Goal: Transaction & Acquisition: Purchase product/service

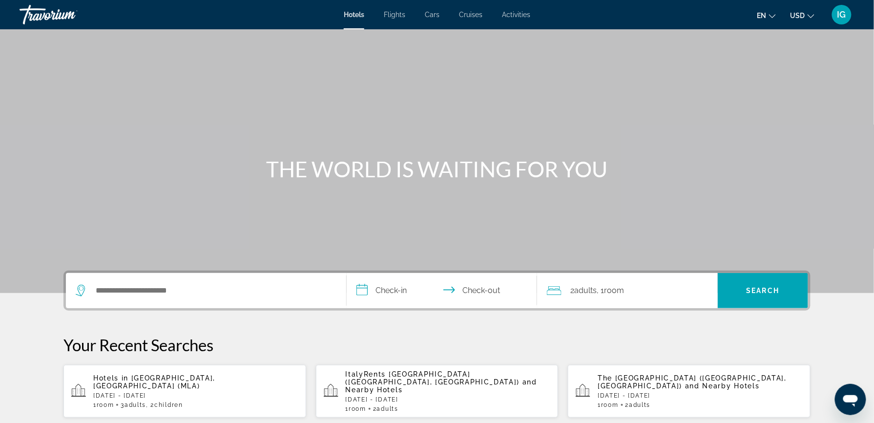
click at [217, 273] on div "Search widget" at bounding box center [206, 290] width 261 height 35
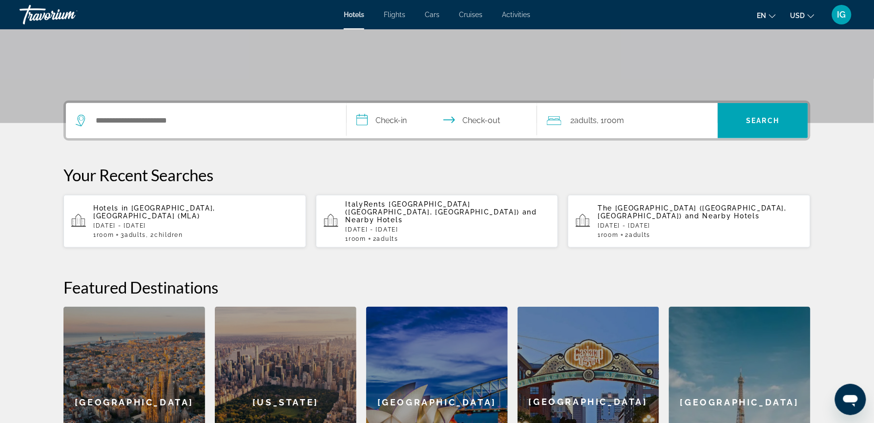
scroll to position [178, 0]
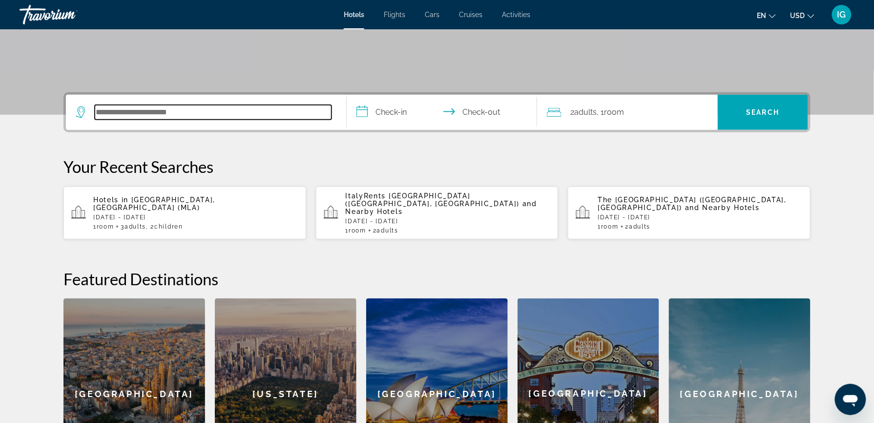
click at [187, 105] on input "Search hotel destination" at bounding box center [213, 112] width 237 height 15
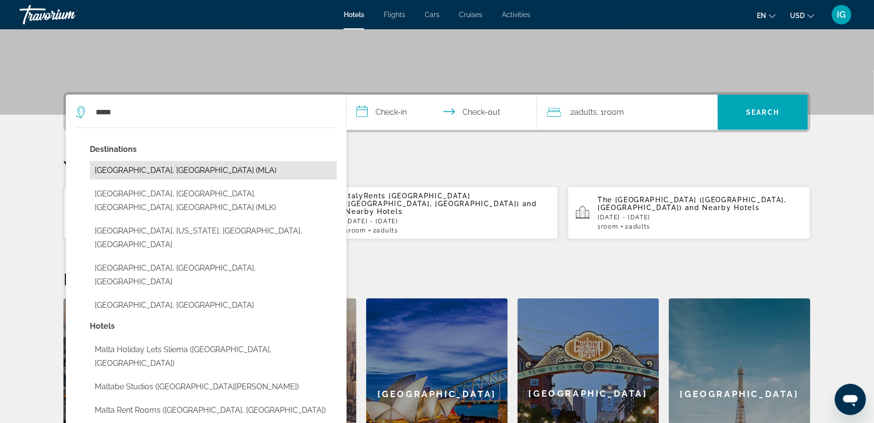
click at [211, 161] on button "[GEOGRAPHIC_DATA], [GEOGRAPHIC_DATA] (MLA)" at bounding box center [213, 170] width 247 height 19
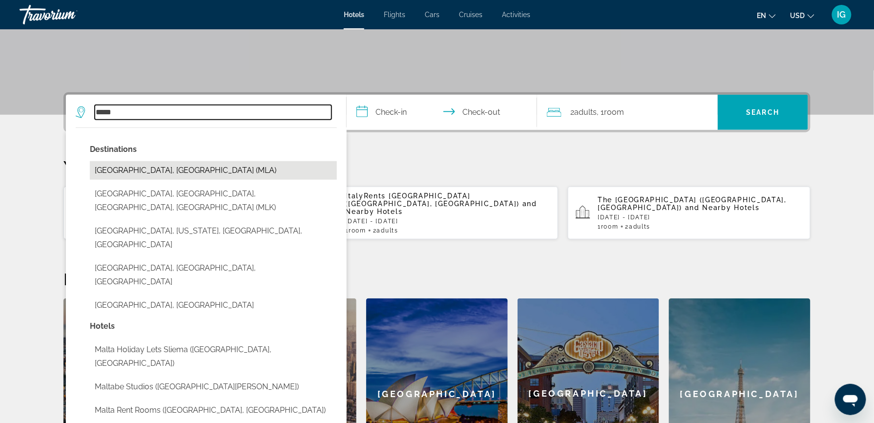
type input "**********"
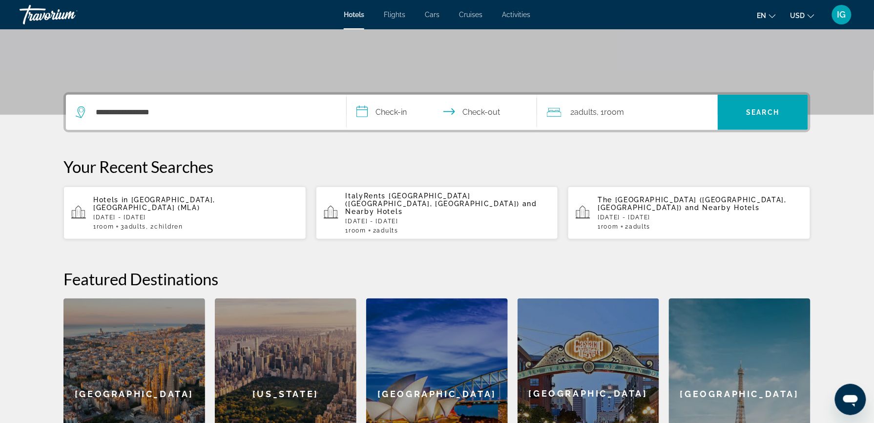
click at [407, 95] on input "**********" at bounding box center [444, 114] width 194 height 38
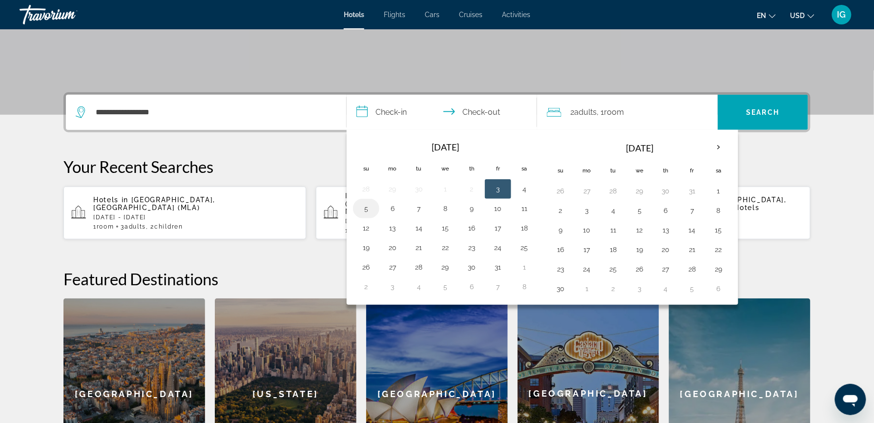
click at [379, 199] on td "5" at bounding box center [366, 209] width 26 height 20
click at [374, 202] on button "5" at bounding box center [366, 209] width 16 height 14
click at [479, 202] on button "9" at bounding box center [472, 209] width 16 height 14
type input "**********"
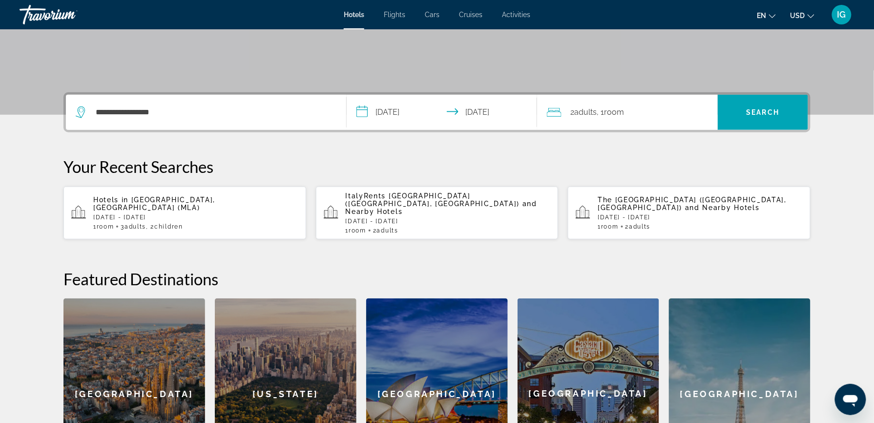
click at [578, 95] on div "2 Adult Adults , 1 Room rooms" at bounding box center [632, 112] width 171 height 35
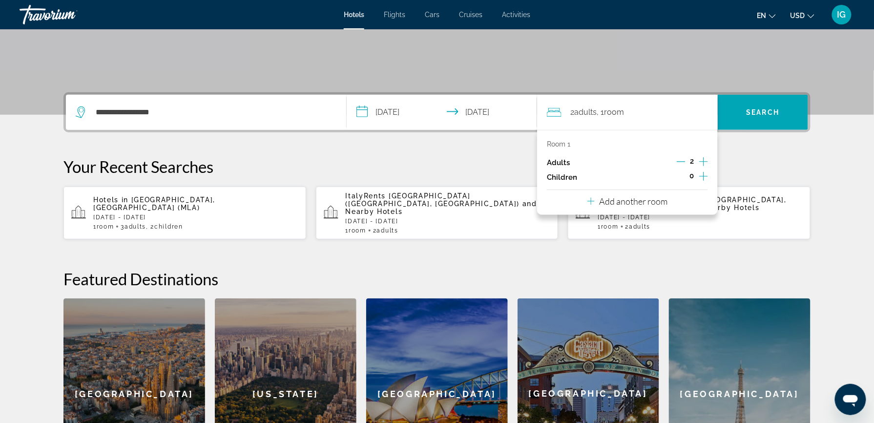
click at [699, 156] on icon "Increment adults" at bounding box center [703, 162] width 9 height 12
click at [699, 170] on icon "Increment children" at bounding box center [703, 176] width 9 height 12
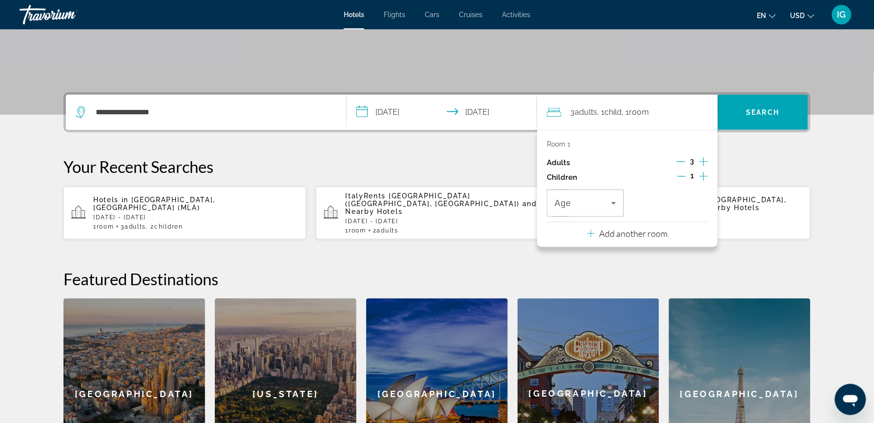
click at [699, 170] on icon "Increment children" at bounding box center [703, 176] width 9 height 12
click at [608, 197] on icon "Travelers: 3 adults, 2 children" at bounding box center [614, 203] width 12 height 12
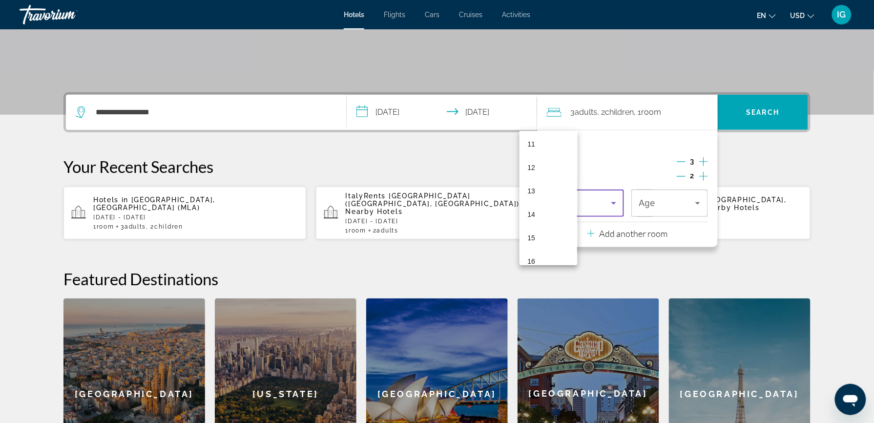
scroll to position [295, 0]
click at [532, 202] on span "15" at bounding box center [531, 203] width 8 height 12
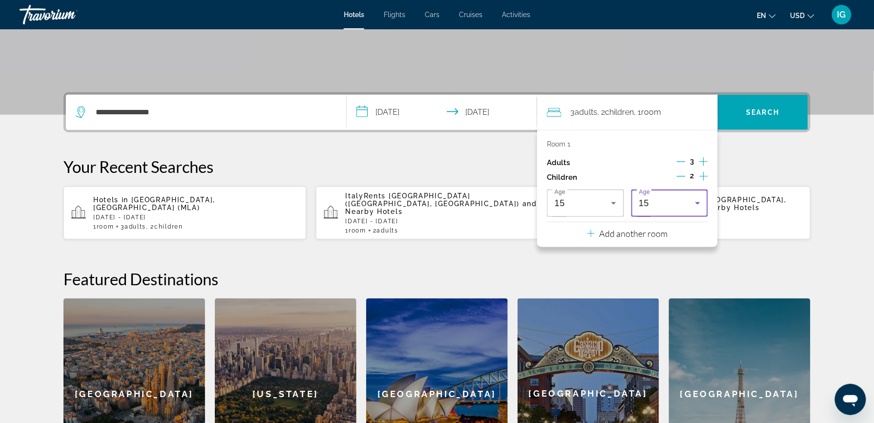
click at [692, 197] on icon "Travelers: 3 adults, 2 children" at bounding box center [698, 203] width 12 height 12
click at [604, 161] on mat-option "11" at bounding box center [612, 159] width 58 height 23
click at [718, 101] on span "Search" at bounding box center [763, 112] width 90 height 23
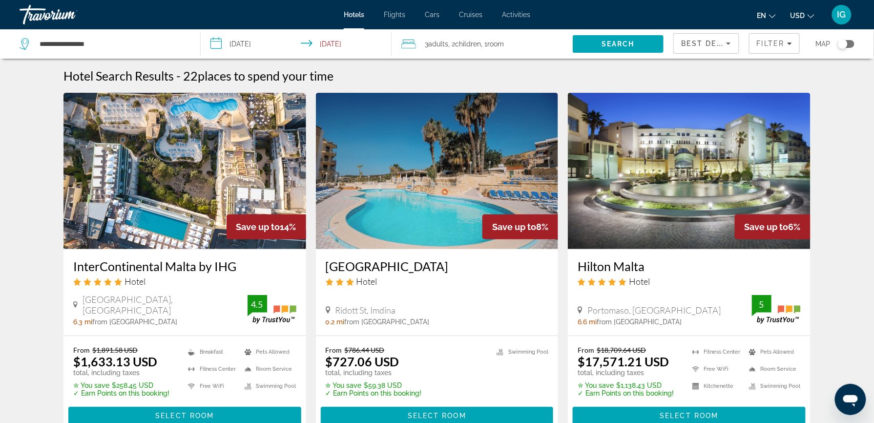
click at [814, 16] on button "USD USD ($) MXN (Mex$) CAD (Can$) GBP (£) EUR (€) AUD (A$) NZD (NZ$) CNY (CN¥)" at bounding box center [802, 15] width 24 height 14
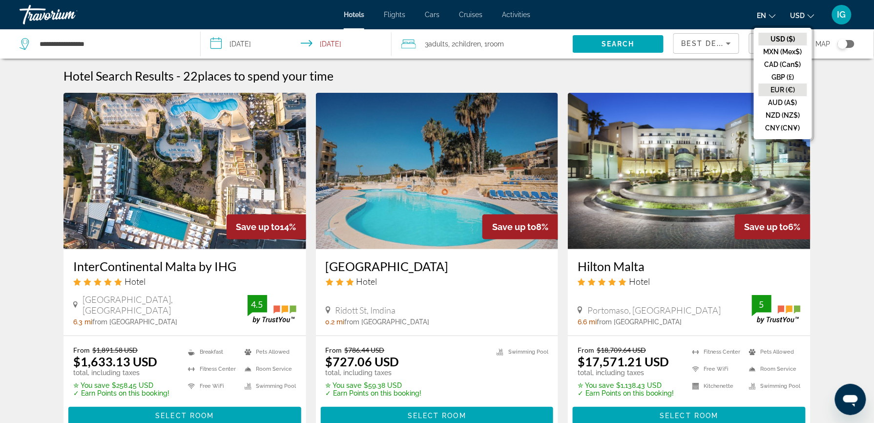
click at [803, 83] on button "EUR (€)" at bounding box center [783, 89] width 48 height 13
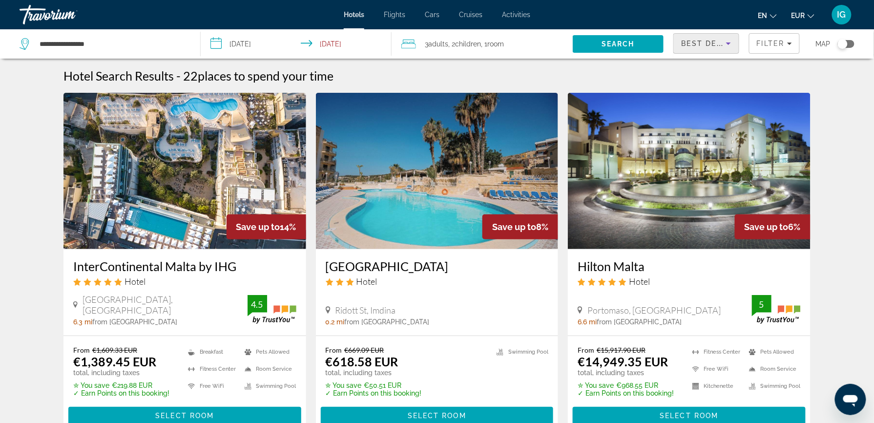
click at [723, 38] on icon "Sort by" at bounding box center [729, 44] width 12 height 12
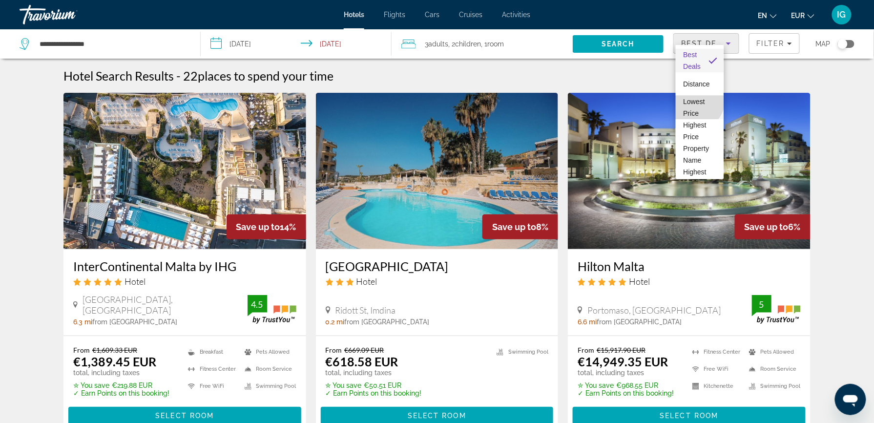
click at [697, 102] on span "Lowest Price" at bounding box center [694, 108] width 21 height 20
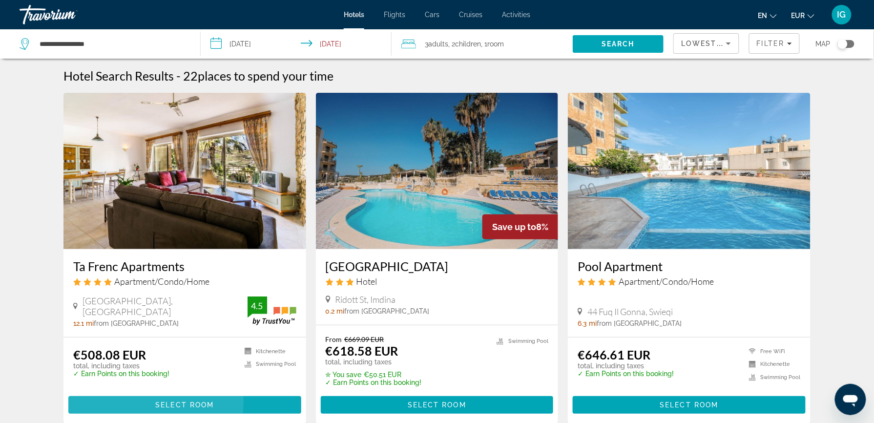
click at [214, 401] on span "Select Room" at bounding box center [184, 405] width 59 height 8
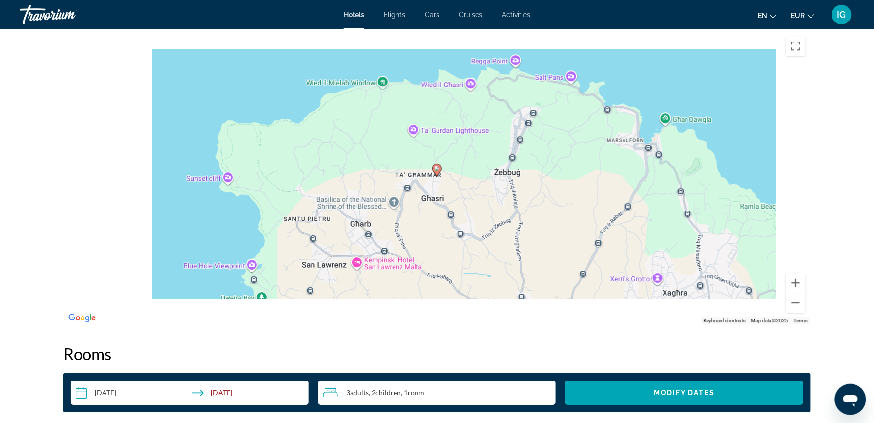
scroll to position [937, 0]
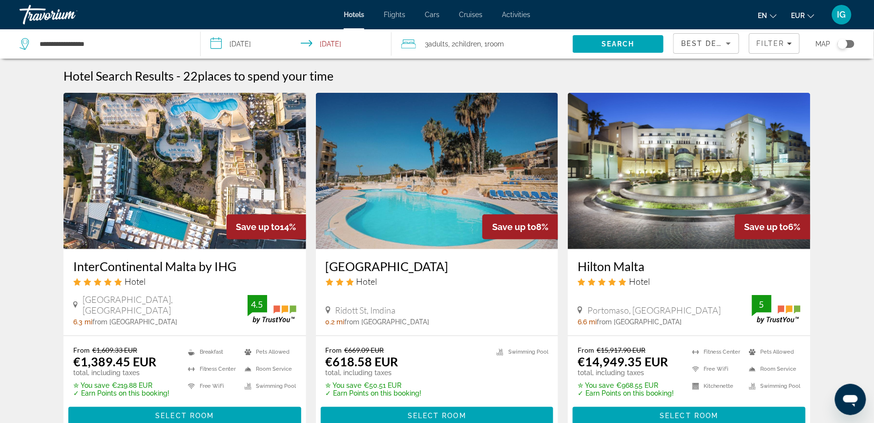
click at [487, 40] on span "Room" at bounding box center [495, 44] width 17 height 8
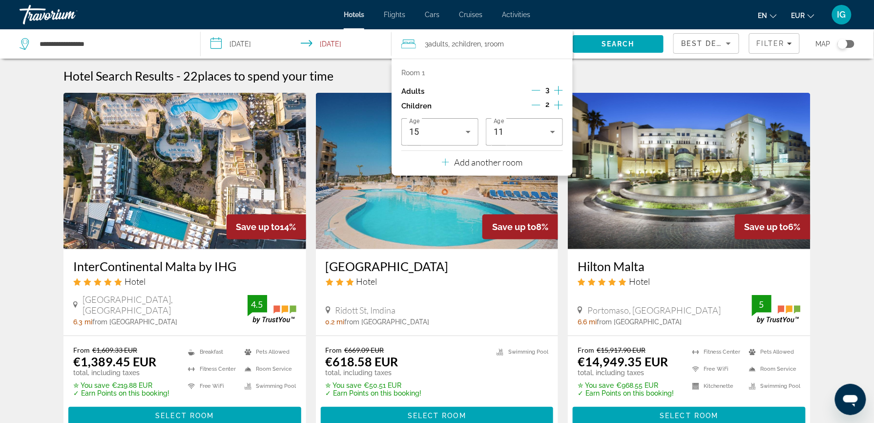
click at [542, 84] on div "Adults 3" at bounding box center [482, 91] width 162 height 15
click at [540, 90] on icon "Decrement adults" at bounding box center [536, 90] width 9 height 0
click at [618, 40] on span "Search" at bounding box center [618, 44] width 33 height 8
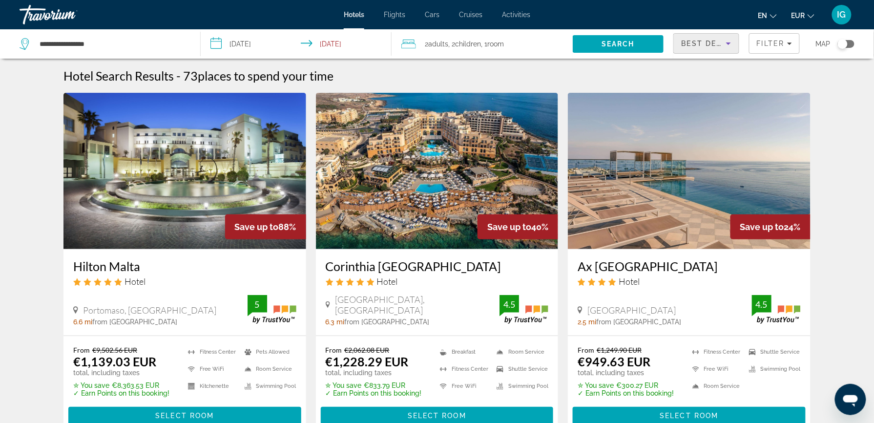
click at [706, 38] on div "Best Deals" at bounding box center [704, 44] width 44 height 12
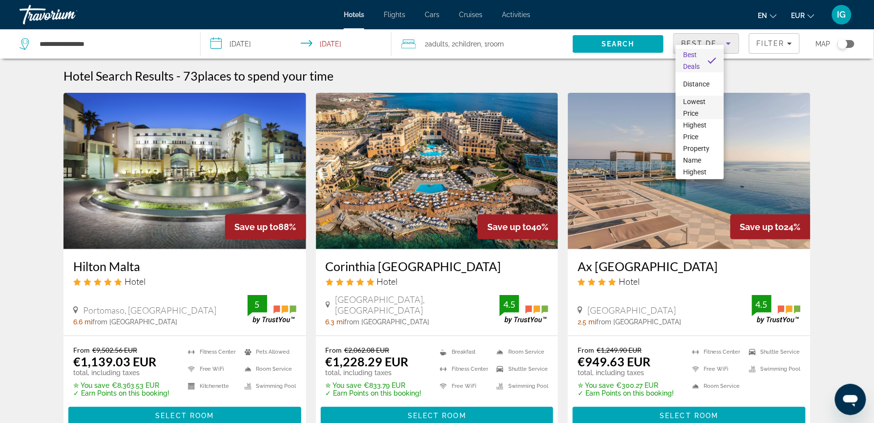
click at [700, 100] on span "Lowest Price" at bounding box center [700, 107] width 33 height 23
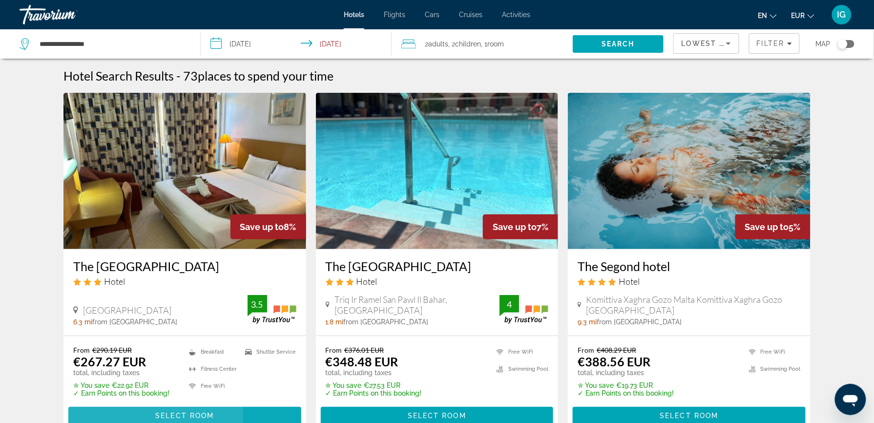
click at [225, 404] on span "Main content" at bounding box center [184, 415] width 233 height 23
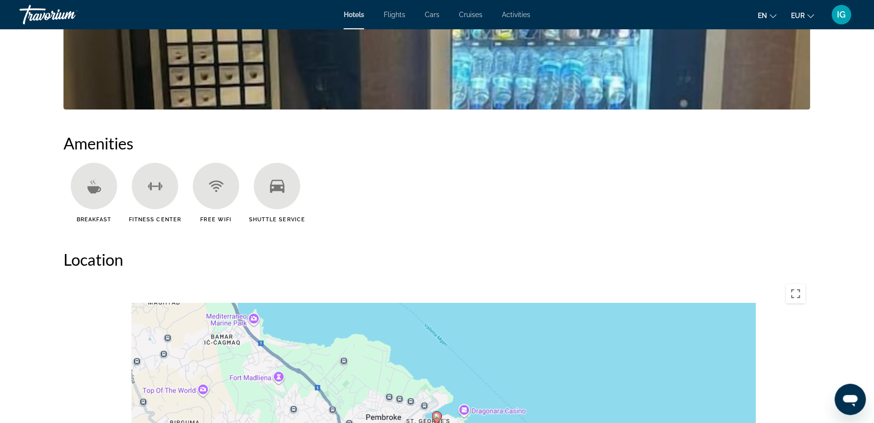
scroll to position [711, 0]
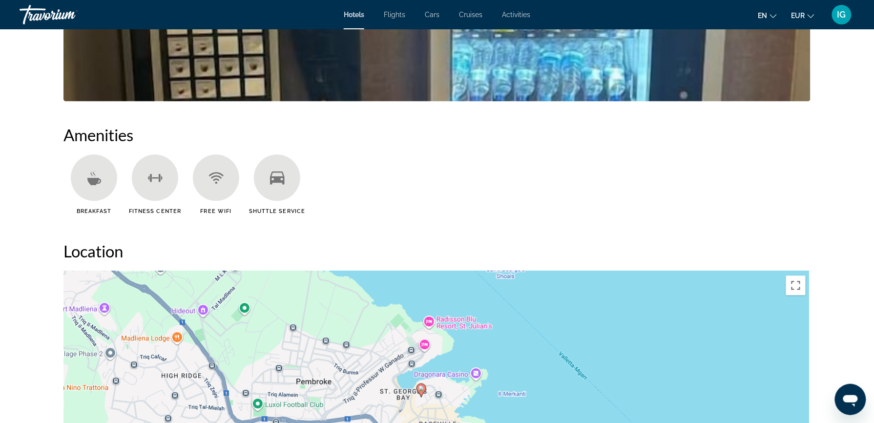
drag, startPoint x: 528, startPoint y: 75, endPoint x: 513, endPoint y: 57, distance: 23.5
click at [513, 270] on div "To activate drag with keyboard, press Alt + Enter. Once in keyboard drag state,…" at bounding box center [436, 416] width 747 height 293
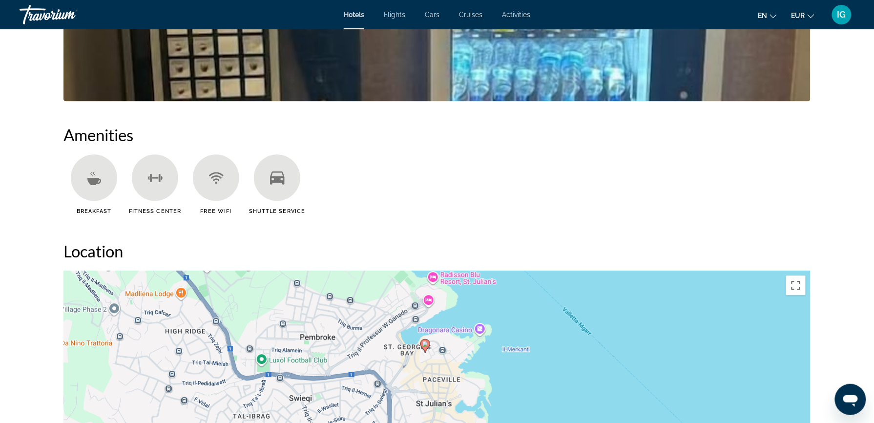
drag, startPoint x: 534, startPoint y: 104, endPoint x: 538, endPoint y: 58, distance: 46.1
click at [538, 270] on div "To activate drag with keyboard, press Alt + Enter. Once in keyboard drag state,…" at bounding box center [436, 416] width 747 height 293
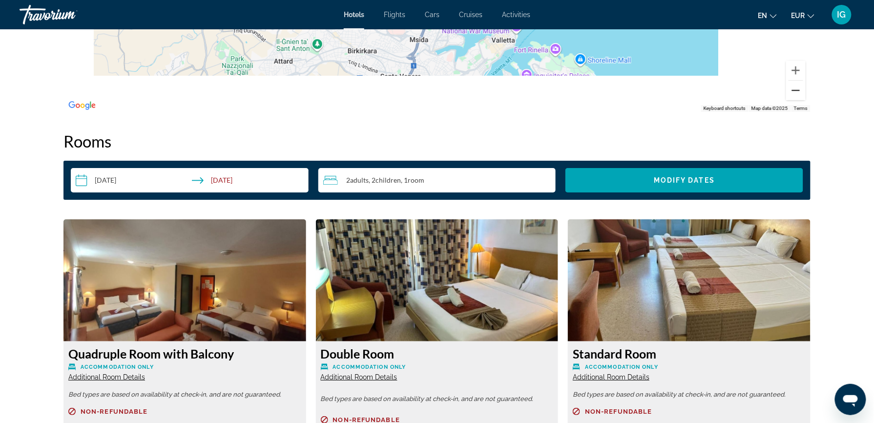
scroll to position [1189, 0]
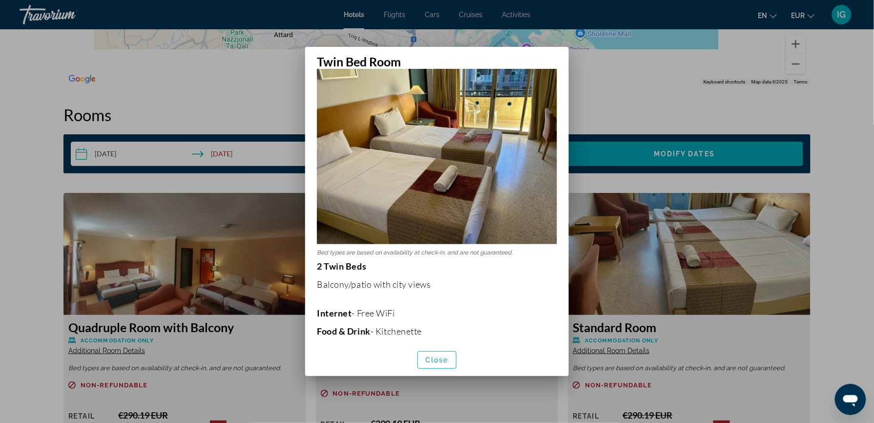
scroll to position [0, 0]
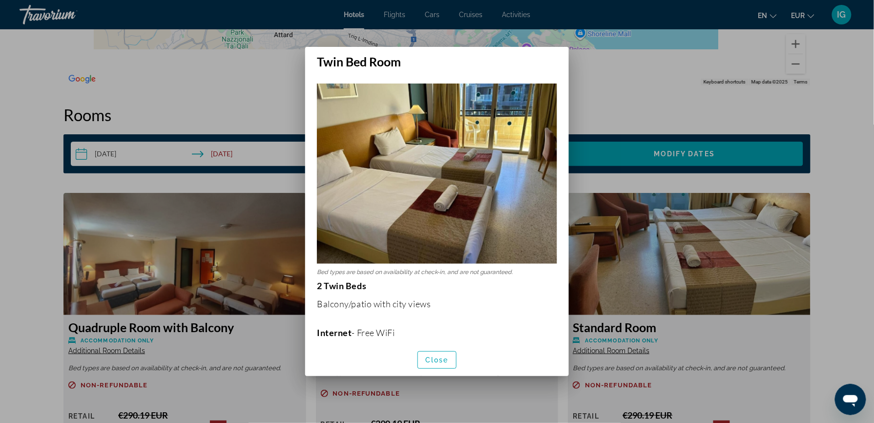
click at [563, 65] on h2 "Twin Bed Room" at bounding box center [437, 58] width 264 height 22
click at [803, 301] on div at bounding box center [437, 211] width 874 height 423
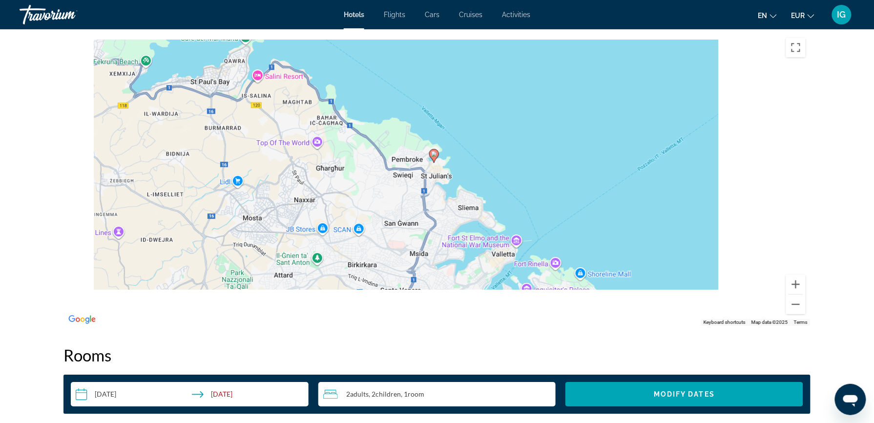
scroll to position [923, 0]
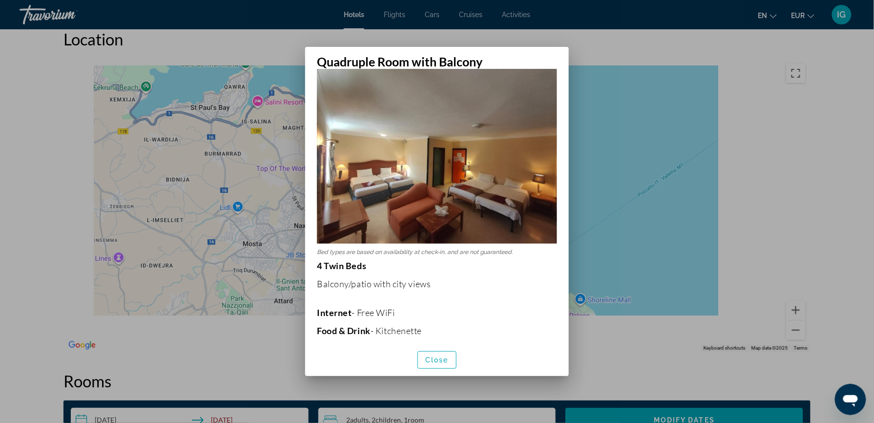
scroll to position [0, 0]
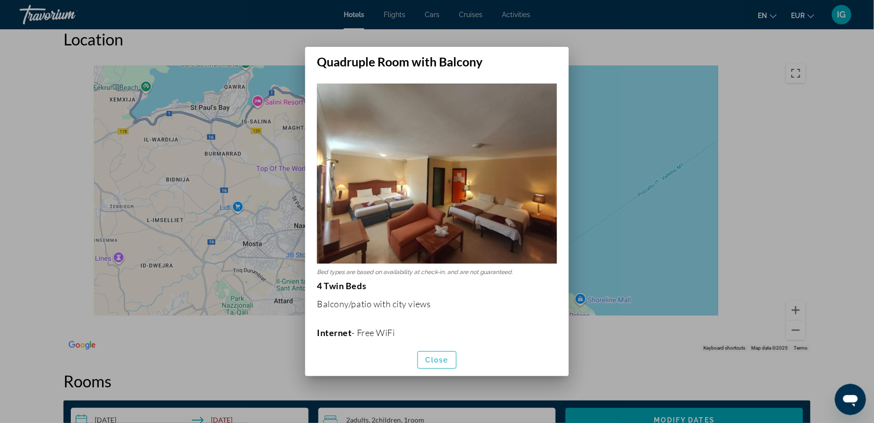
click at [554, 40] on div at bounding box center [437, 211] width 874 height 423
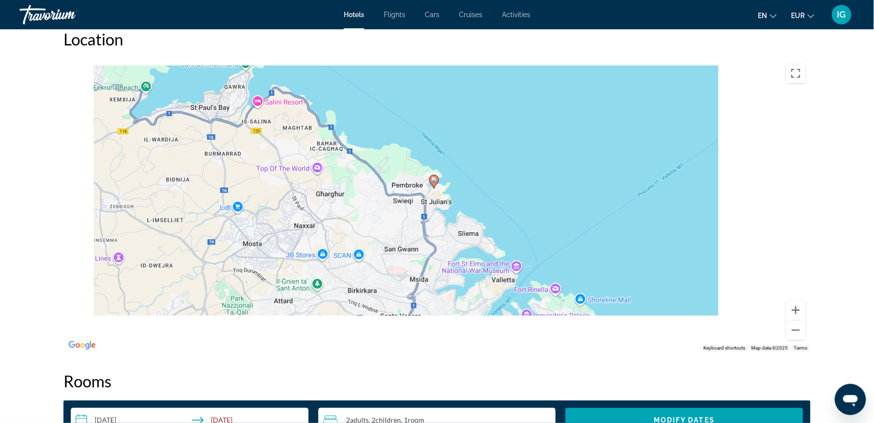
scroll to position [923, 0]
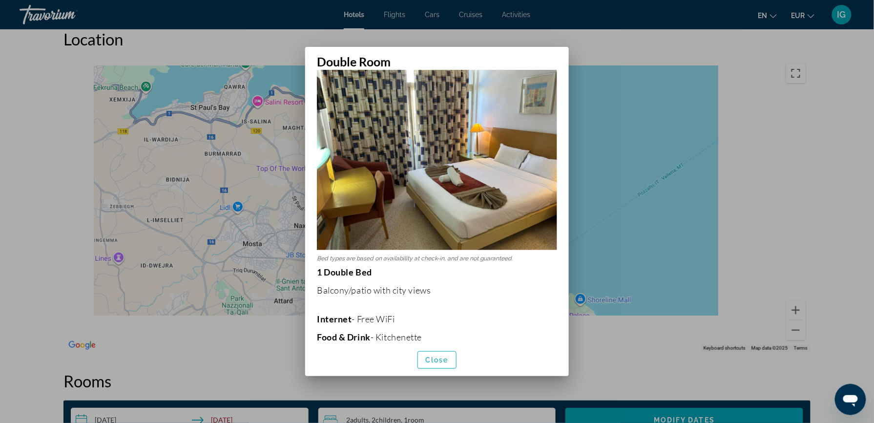
scroll to position [0, 0]
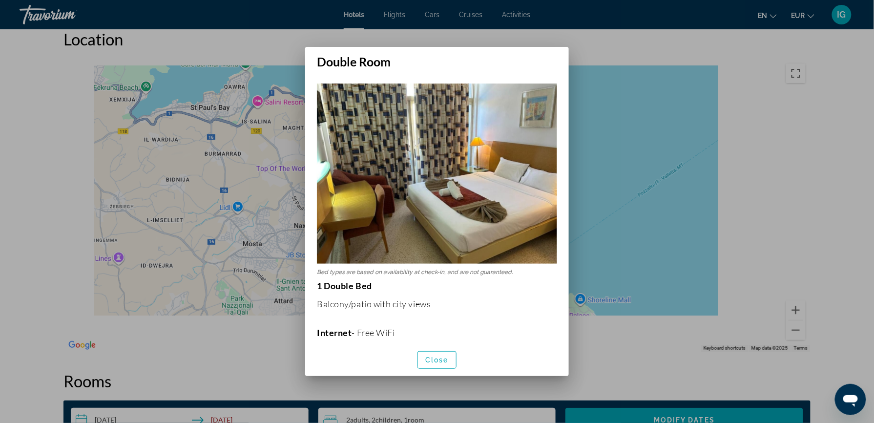
click at [514, 98] on img at bounding box center [437, 173] width 240 height 180
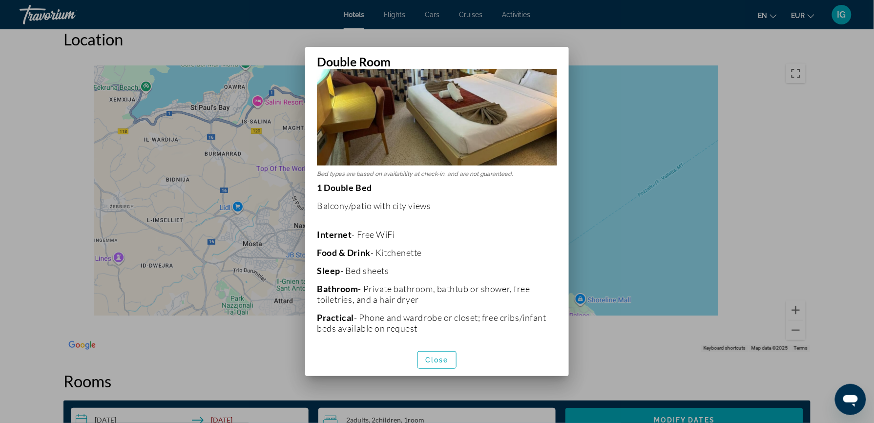
scroll to position [104, 0]
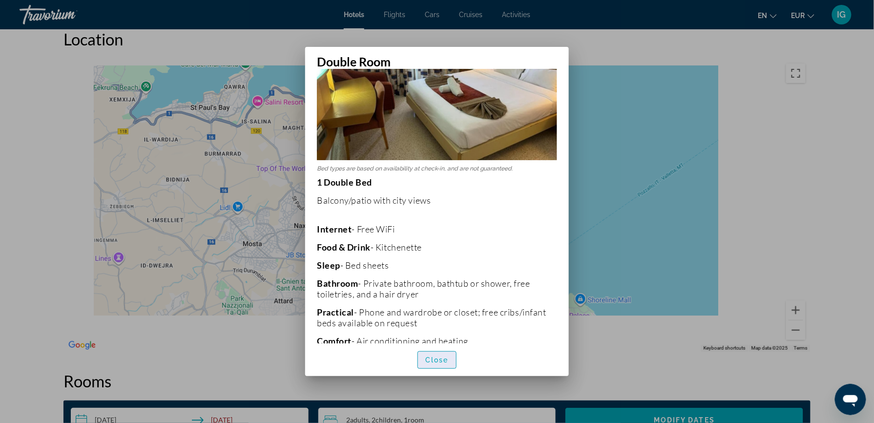
click at [440, 360] on span "Close" at bounding box center [436, 360] width 23 height 8
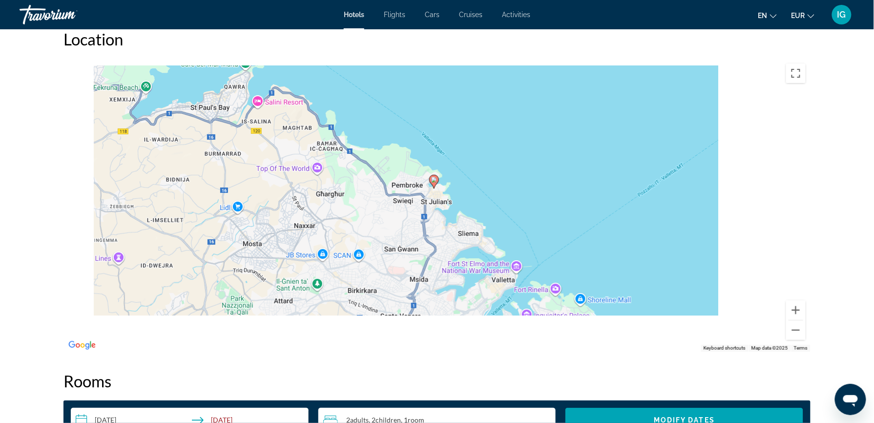
scroll to position [923, 0]
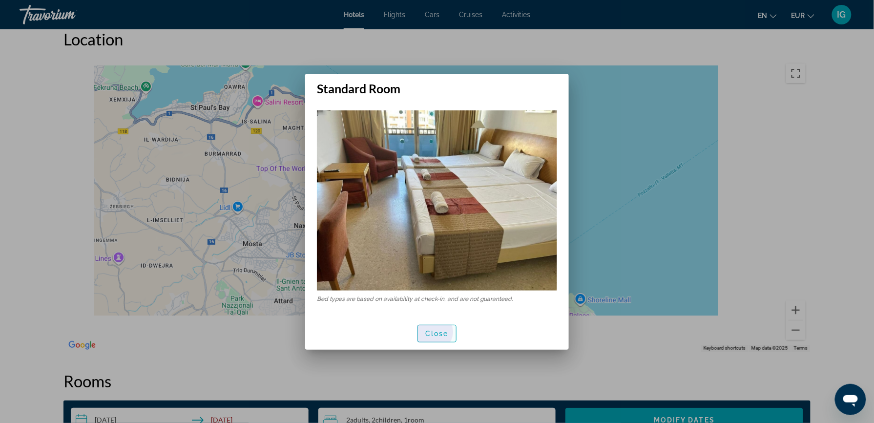
click at [436, 330] on span "Close" at bounding box center [436, 334] width 23 height 8
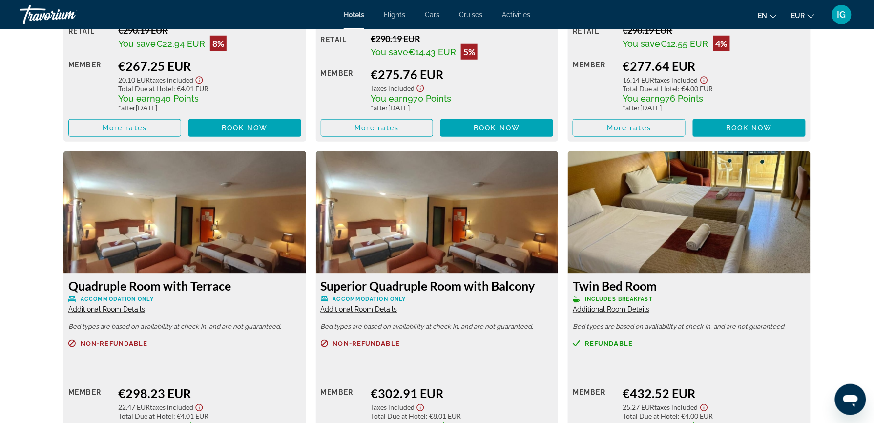
scroll to position [1600, 0]
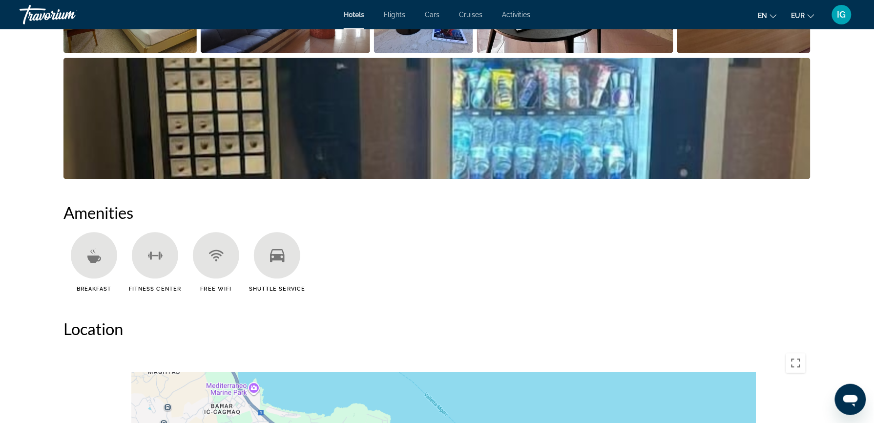
scroll to position [599, 0]
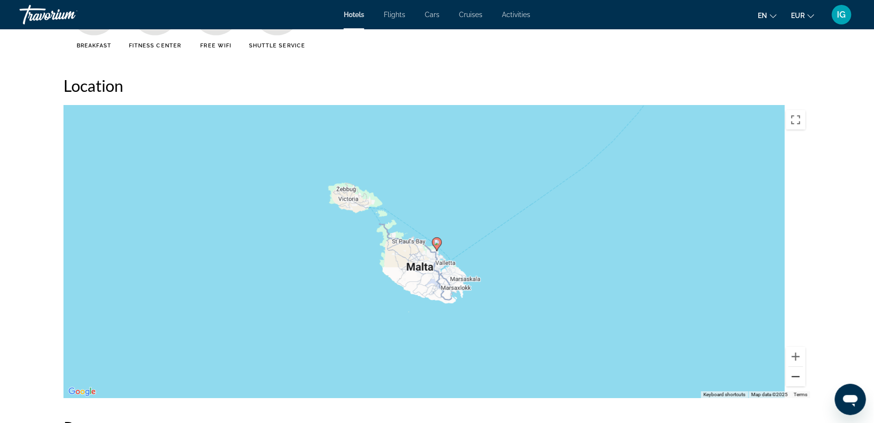
scroll to position [903, 0]
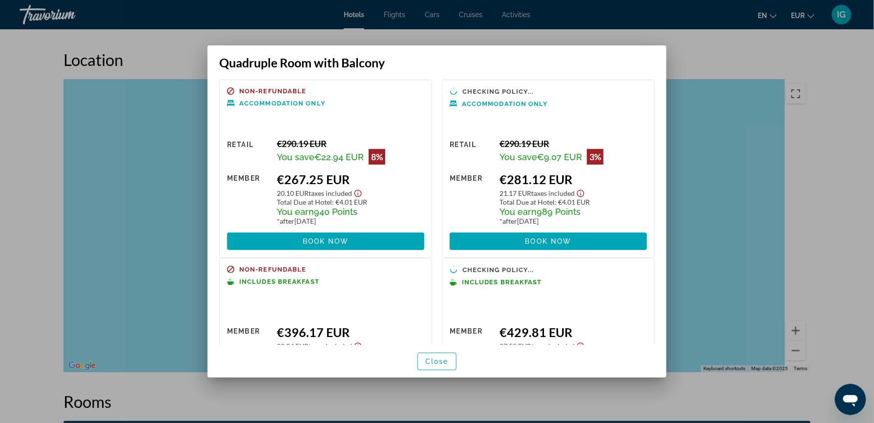
scroll to position [0, 0]
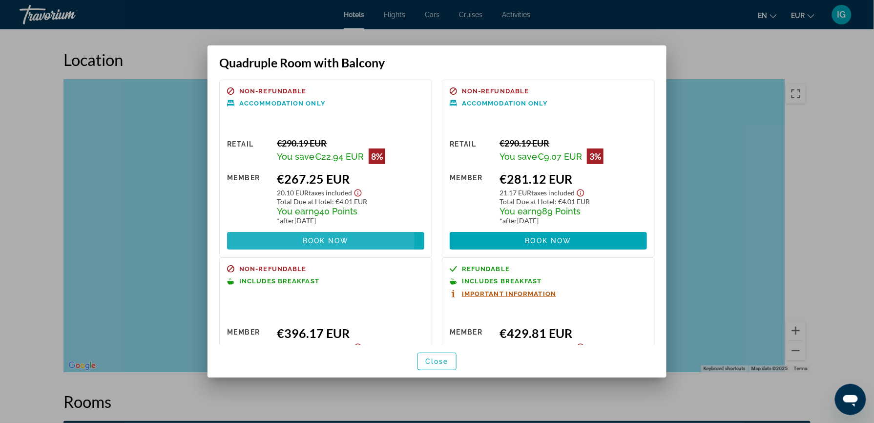
click at [304, 237] on span "Book now" at bounding box center [326, 241] width 46 height 8
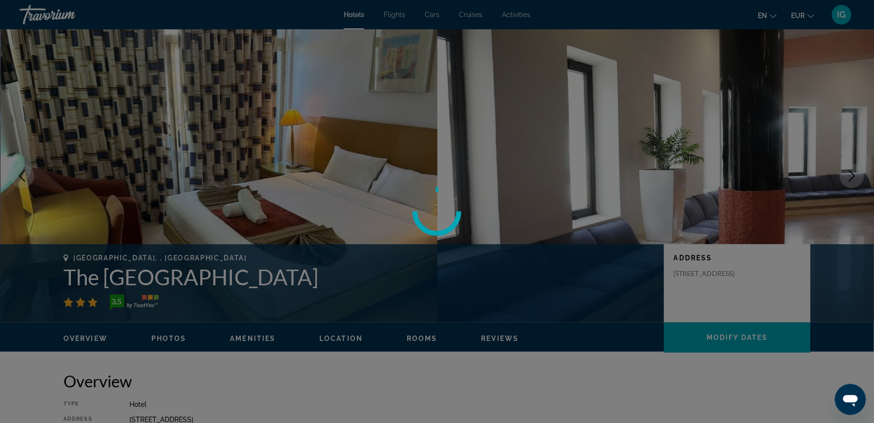
scroll to position [903, 0]
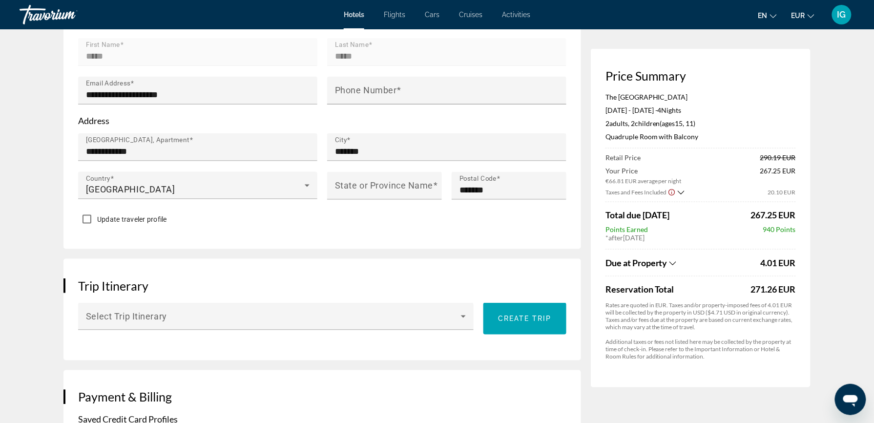
scroll to position [364, 0]
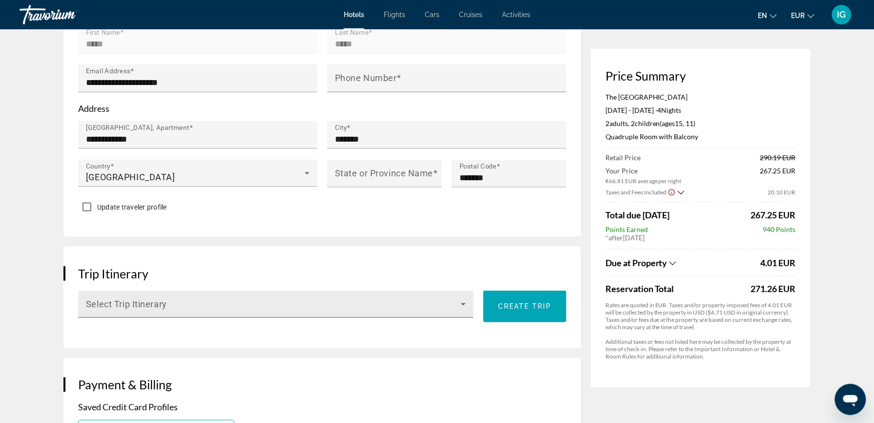
click at [373, 291] on div "Select Trip Itinerary" at bounding box center [276, 304] width 380 height 27
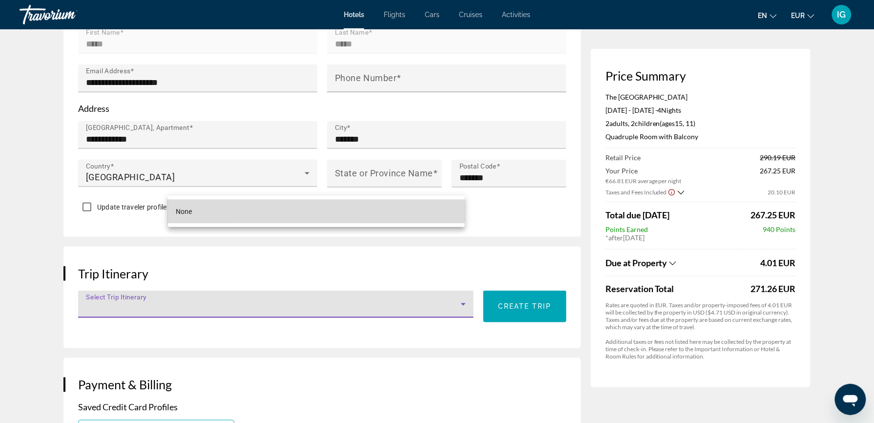
click at [287, 209] on mat-option "None" at bounding box center [316, 211] width 297 height 23
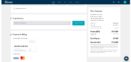
scroll to position [547, 0]
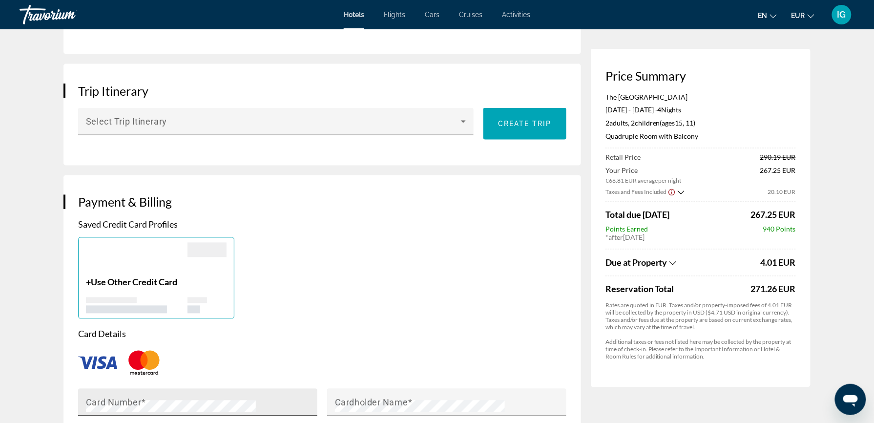
click at [225, 389] on div "Card Number" at bounding box center [200, 402] width 229 height 27
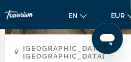
scroll to position [480, 0]
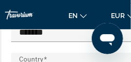
scroll to position [1074, 3]
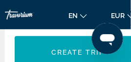
scroll to position [1316, 0]
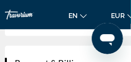
scroll to position [1360, 0]
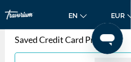
scroll to position [1411, 0]
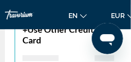
scroll to position [1474, 0]
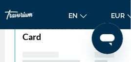
type input "*****"
type input "**********"
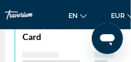
type input "*******"
type input "*****"
type input "*******"
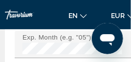
scroll to position [1666, 0]
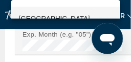
scroll to position [4, 0]
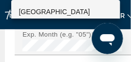
click at [49, 23] on div at bounding box center [65, 31] width 131 height 62
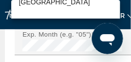
scroll to position [2653, 0]
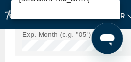
click at [120, 18] on div "Afghanistan Aland Islands Albania Algeria American Samoa Andorra Angola Anguill…" at bounding box center [65, 31] width 131 height 62
click at [120, 18] on div at bounding box center [65, 31] width 131 height 62
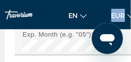
click at [120, 18] on div "en English Español Français Italiano Português русский EUR USD ($) MXN (Mex$) C…" at bounding box center [115, 15] width 104 height 16
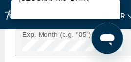
scroll to position [2911, 0]
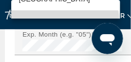
click at [35, 12] on mat-option "Latvia" at bounding box center [65, 22] width 109 height 23
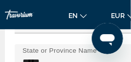
scroll to position [2033, 0]
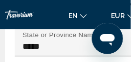
click at [10, 21] on div "Travorium" at bounding box center [29, 14] width 49 height 35
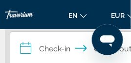
scroll to position [176, 0]
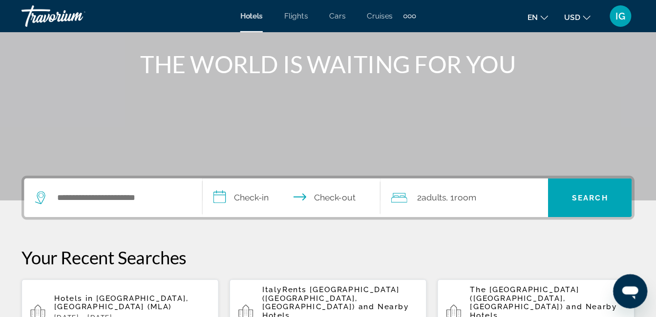
scroll to position [110, 0]
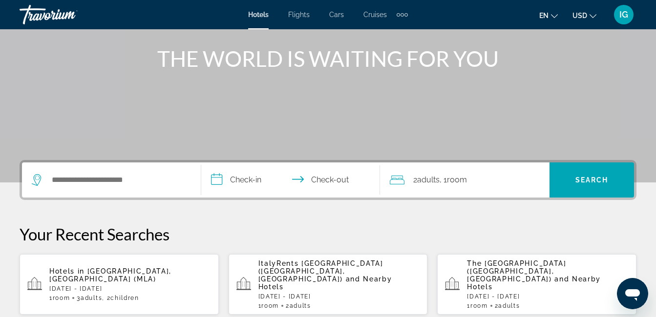
click at [132, 63] on input "**********" at bounding box center [292, 182] width 183 height 38
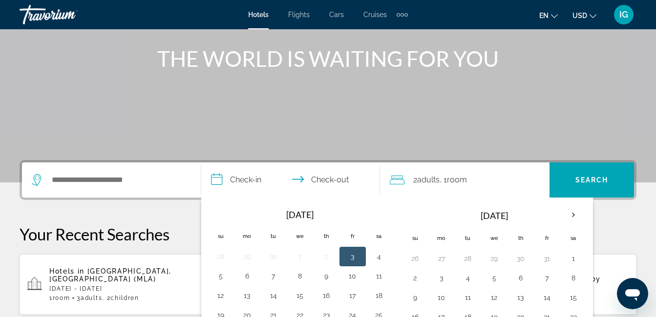
scroll to position [179, 0]
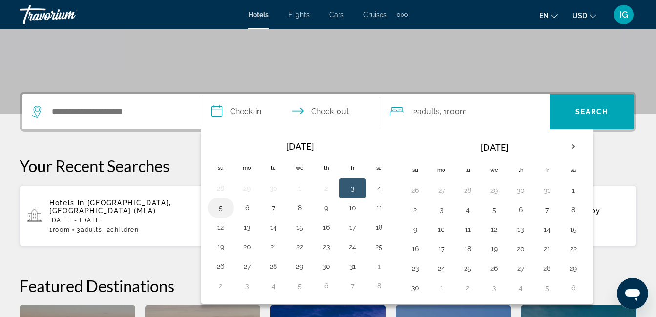
click at [132, 63] on button "5" at bounding box center [221, 208] width 16 height 14
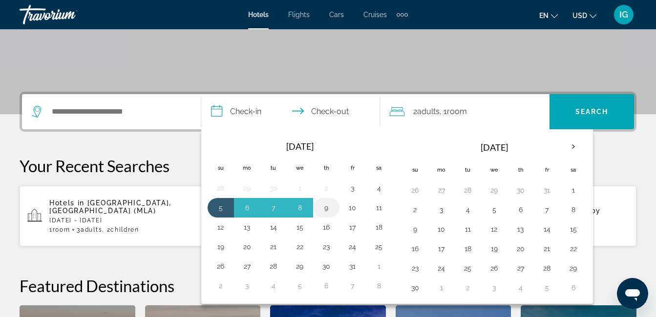
click at [132, 63] on button "9" at bounding box center [326, 208] width 16 height 14
type input "**********"
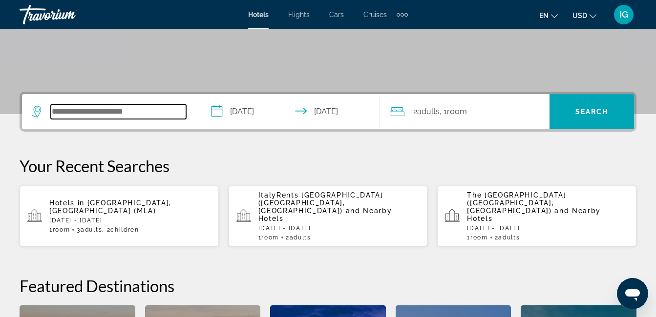
click at [132, 63] on input "Search hotel destination" at bounding box center [118, 111] width 135 height 15
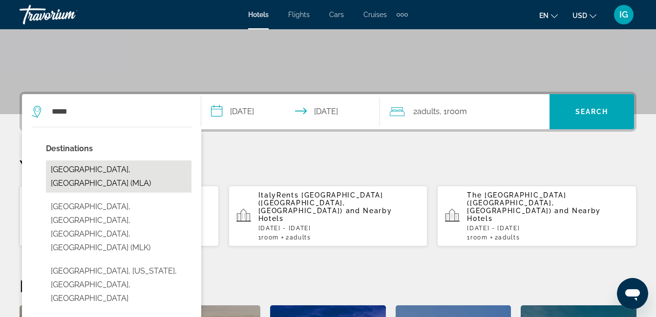
click at [116, 63] on button "[GEOGRAPHIC_DATA], [GEOGRAPHIC_DATA] (MLA)" at bounding box center [118, 177] width 145 height 32
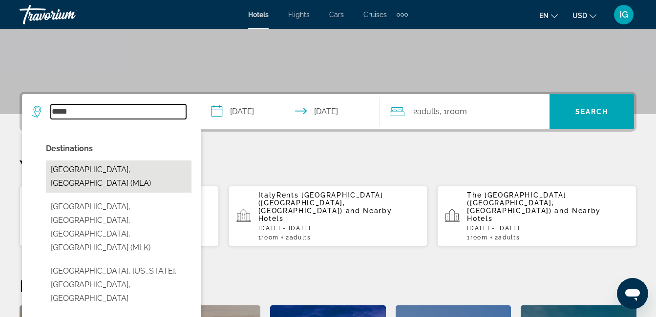
type input "**********"
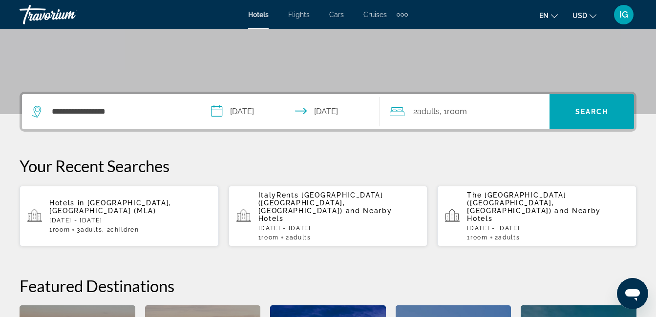
click at [132, 63] on span "Adults" at bounding box center [428, 111] width 22 height 9
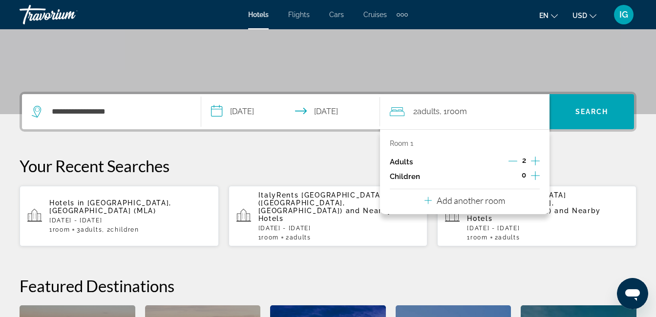
click at [132, 63] on icon "Increment children" at bounding box center [535, 176] width 9 height 12
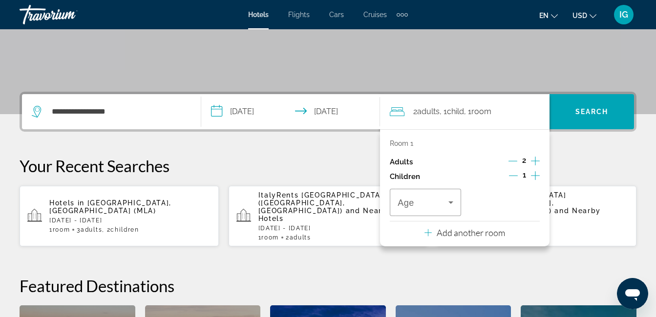
click at [132, 63] on icon "Increment children" at bounding box center [535, 176] width 9 height 12
click at [132, 63] on div "Age" at bounding box center [425, 202] width 71 height 27
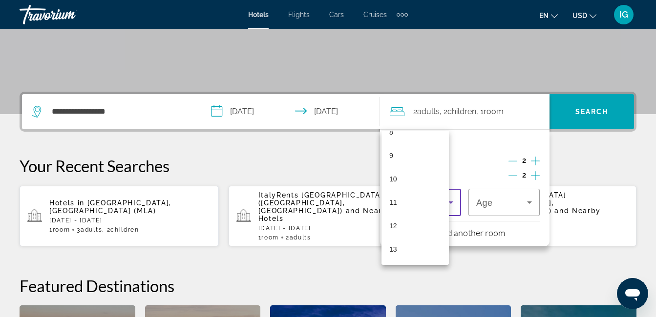
scroll to position [248, 0]
click at [132, 63] on mat-option "11" at bounding box center [414, 156] width 67 height 23
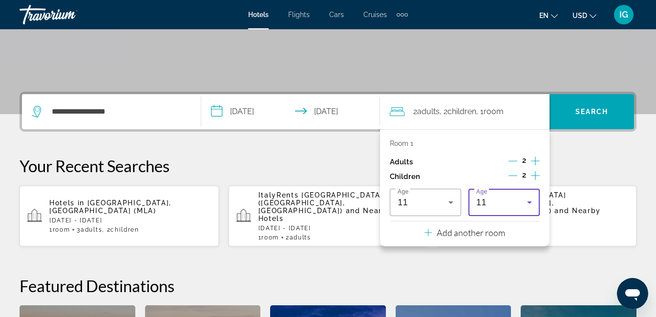
click at [132, 63] on icon "Travelers: 2 adults, 2 children" at bounding box center [529, 203] width 12 height 12
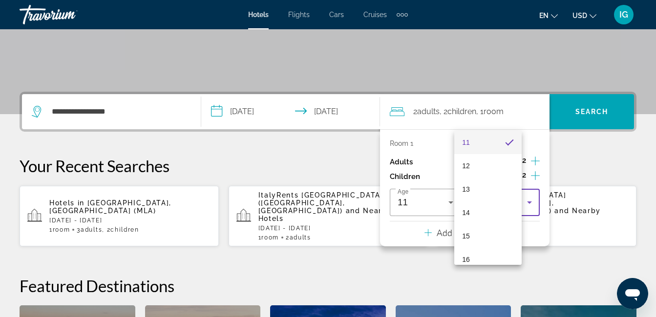
scroll to position [288, 0]
click at [132, 63] on mat-option "15" at bounding box center [487, 210] width 67 height 23
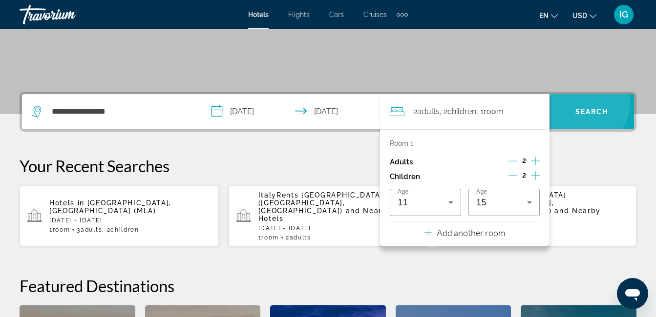
click at [132, 63] on span "Search" at bounding box center [591, 111] width 84 height 23
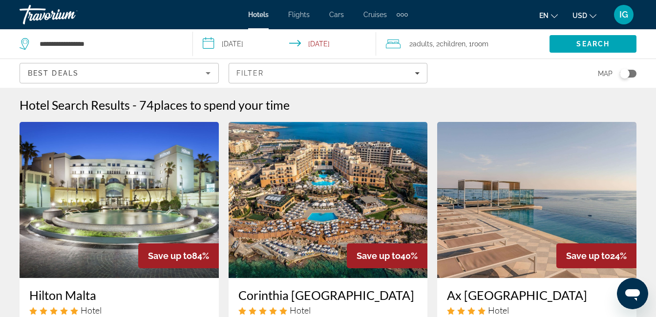
click at [132, 9] on button "USD USD ($) MXN (Mex$) CAD (Can$) GBP (£) EUR (€) AUD (A$) NZD (NZ$) CNY (CN¥)" at bounding box center [584, 15] width 24 height 14
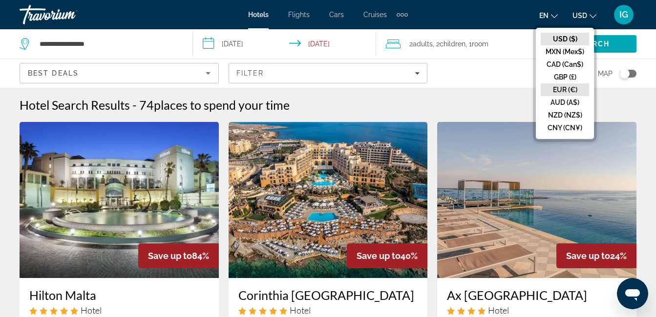
click at [132, 63] on button "EUR (€)" at bounding box center [564, 89] width 48 height 13
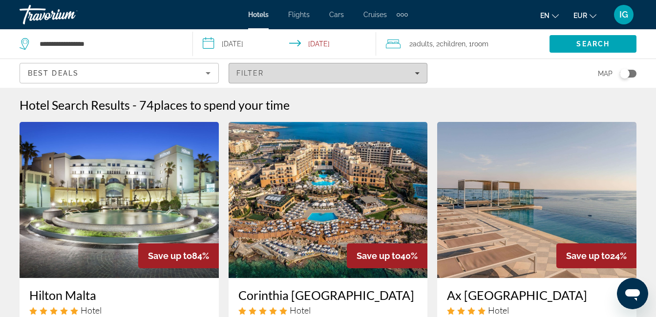
click at [132, 62] on span "Filters" at bounding box center [328, 73] width 198 height 23
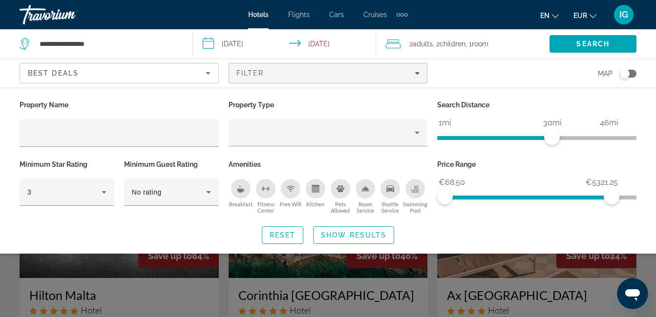
click at [132, 63] on icon "Breakfast" at bounding box center [240, 191] width 7 height 4
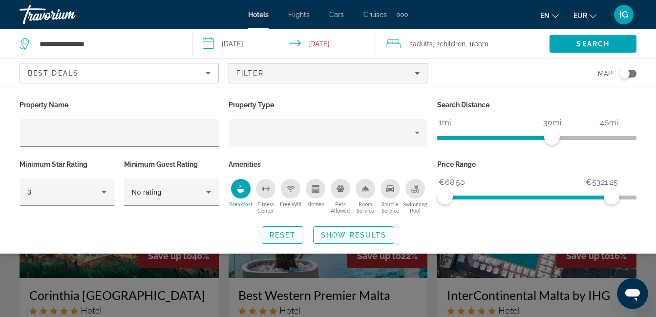
drag, startPoint x: 301, startPoint y: 163, endPoint x: 353, endPoint y: 166, distance: 51.8
click at [132, 63] on ul "Breakfast Fitness Center Free Wifi Kitchen Pets Allowed Room Service Shuttle Se…" at bounding box center [327, 197] width 199 height 36
click at [132, 63] on div "Shuttle Service" at bounding box center [390, 189] width 20 height 20
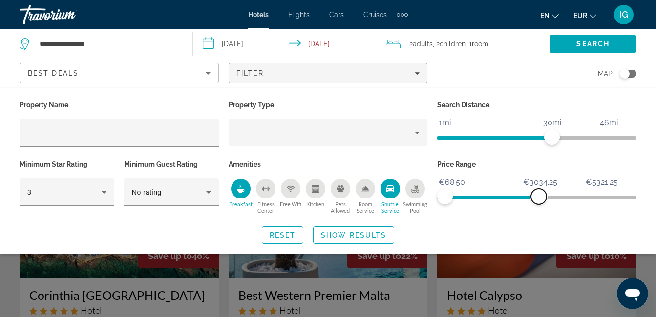
drag, startPoint x: 598, startPoint y: 162, endPoint x: 528, endPoint y: 166, distance: 70.4
click at [132, 63] on span "ngx-slider-max" at bounding box center [539, 197] width 16 height 16
drag, startPoint x: 527, startPoint y: 166, endPoint x: 493, endPoint y: 165, distance: 34.7
click at [132, 63] on span "ngx-slider-max" at bounding box center [504, 197] width 16 height 16
drag, startPoint x: 479, startPoint y: 153, endPoint x: 449, endPoint y: 166, distance: 33.1
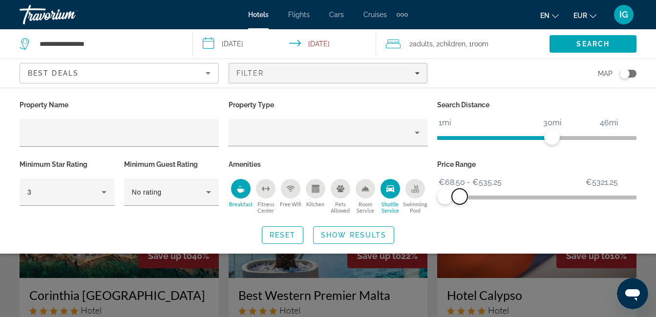
click at [132, 63] on span "ngx-slider-max" at bounding box center [460, 197] width 16 height 16
click at [132, 63] on div "Search widget" at bounding box center [328, 231] width 656 height 171
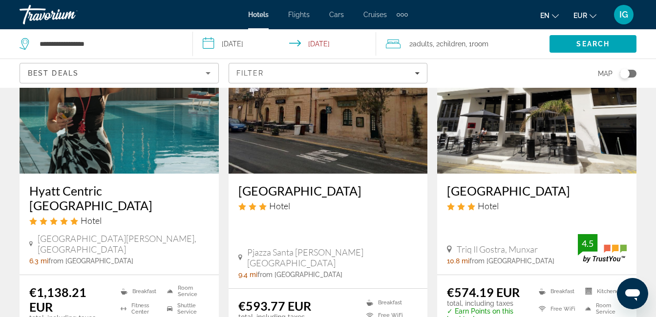
scroll to position [931, 0]
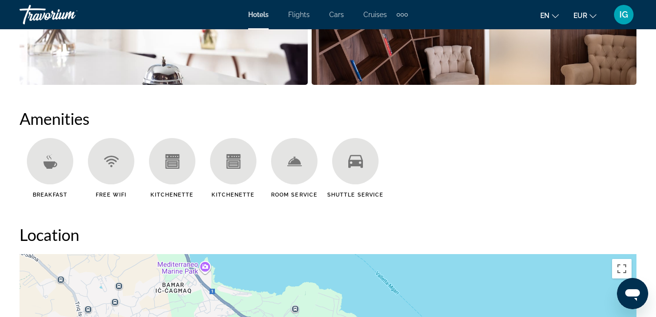
scroll to position [918, 0]
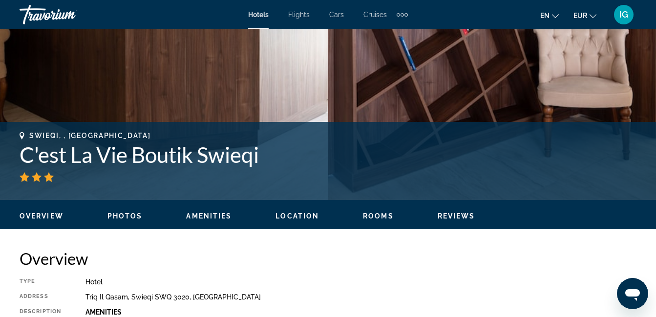
scroll to position [312, 0]
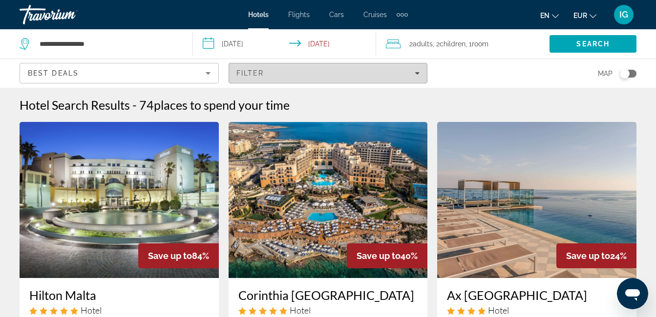
click at [132, 63] on div "Filter" at bounding box center [328, 73] width 184 height 8
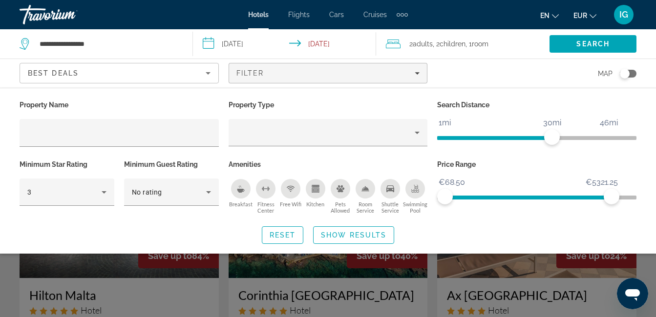
click at [132, 63] on div "Shuttle Service" at bounding box center [390, 189] width 20 height 20
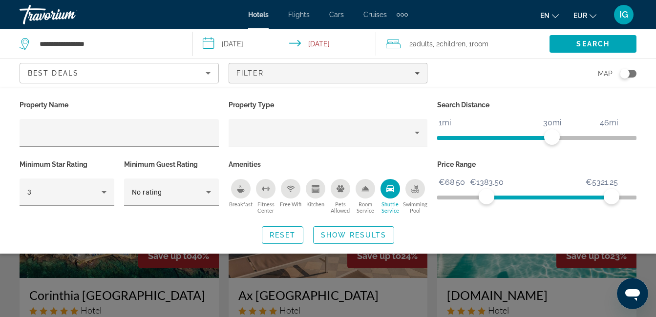
click at [132, 63] on span "ngx-slider" at bounding box center [548, 198] width 125 height 4
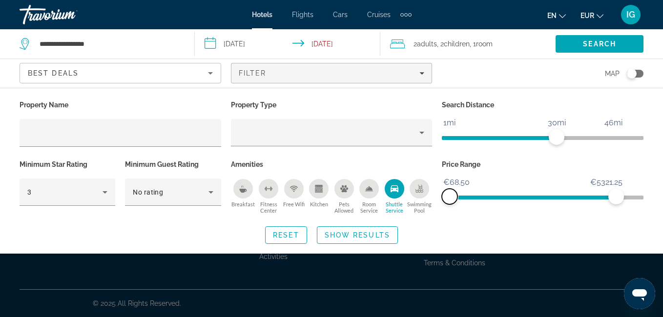
drag, startPoint x: 479, startPoint y: 160, endPoint x: 426, endPoint y: 162, distance: 53.3
click at [132, 63] on div "Price Range €68.50 €5321.25 €68.50 €5321.25" at bounding box center [542, 187] width 211 height 59
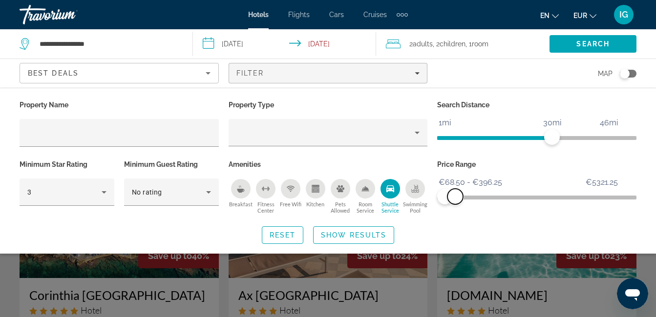
drag, startPoint x: 599, startPoint y: 162, endPoint x: 444, endPoint y: 158, distance: 154.8
click at [132, 63] on span "ngx-slider-max" at bounding box center [455, 197] width 16 height 16
click at [132, 32] on span "Search" at bounding box center [592, 43] width 87 height 23
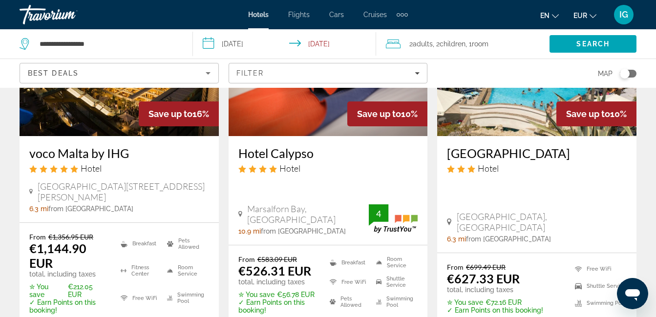
scroll to position [993, 0]
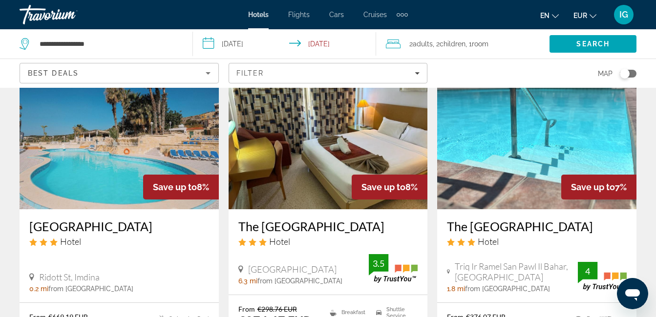
scroll to position [78, 0]
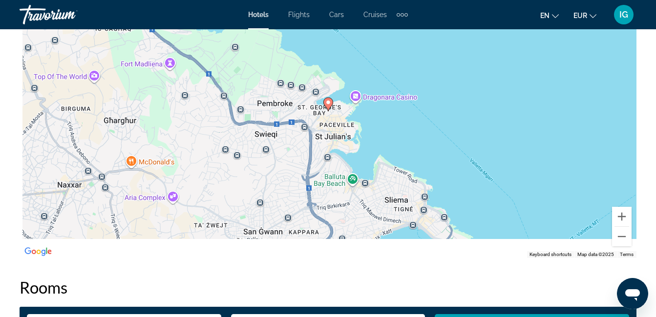
scroll to position [1172, 0]
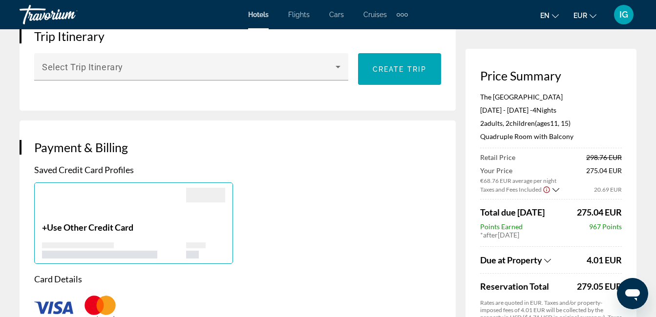
scroll to position [631, 0]
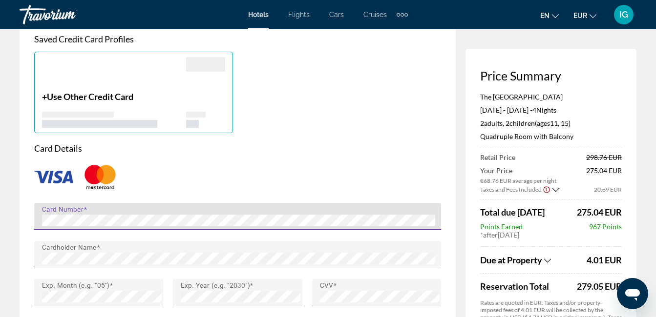
scroll to position [768, 0]
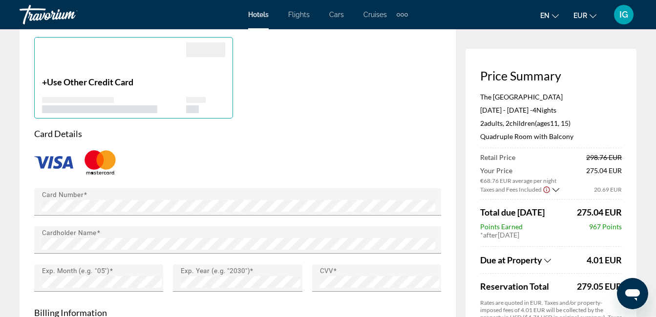
type input "*****"
type input "**********"
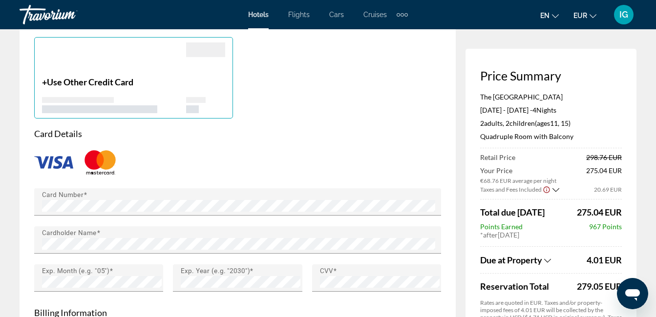
type input "*******"
type input "*****"
type input "*******"
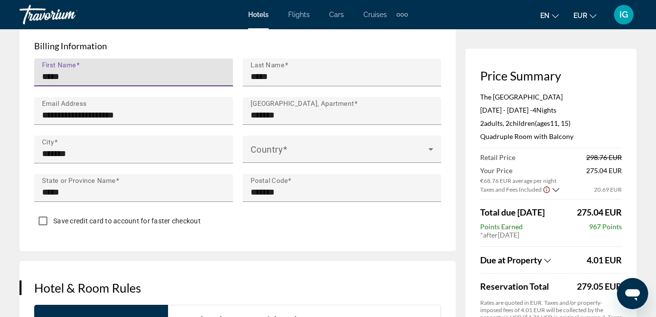
scroll to position [1055, 0]
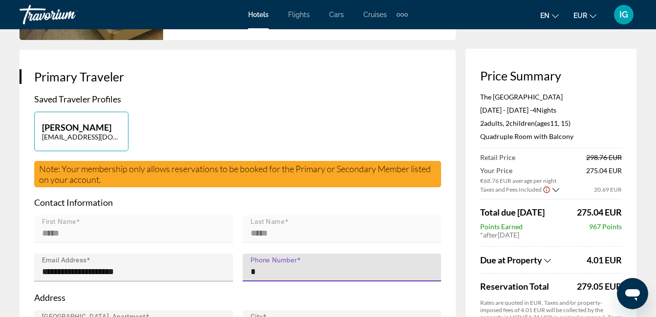
type input "**********"
type input "*****"
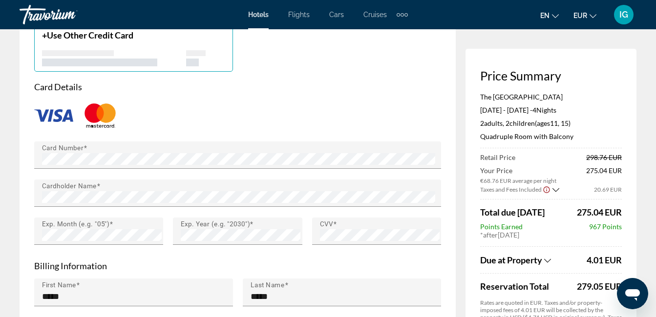
scroll to position [834, 0]
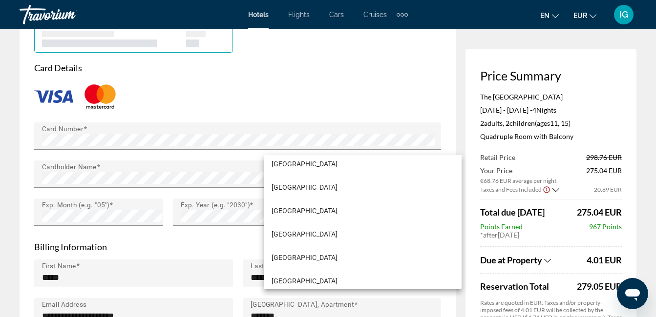
scroll to position [2877, 0]
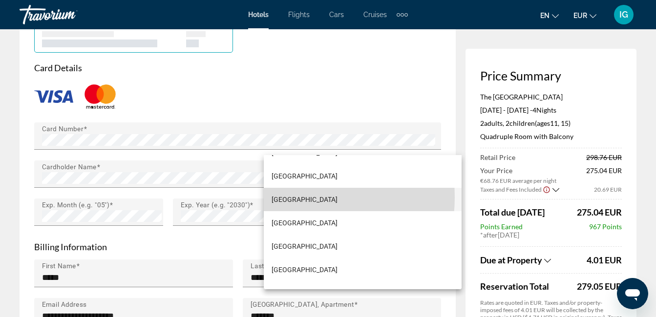
click at [132, 63] on mat-option "Latvia" at bounding box center [363, 199] width 198 height 23
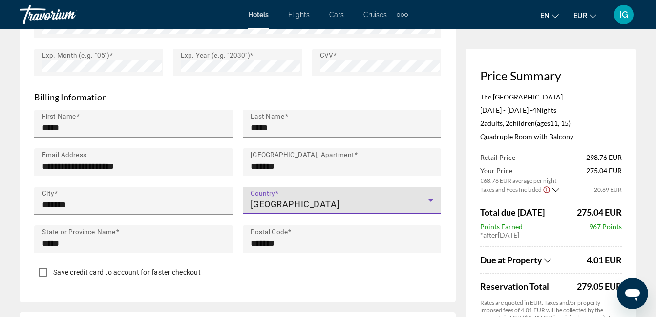
scroll to position [1003, 0]
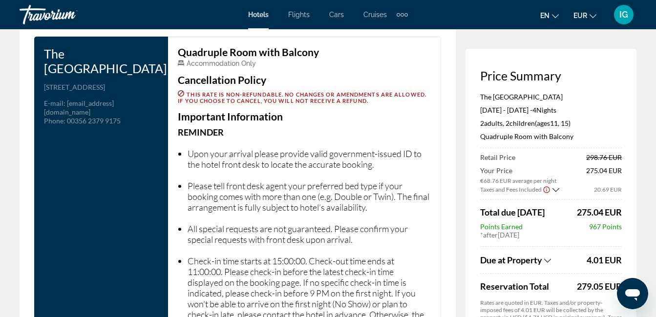
scroll to position [1316, 0]
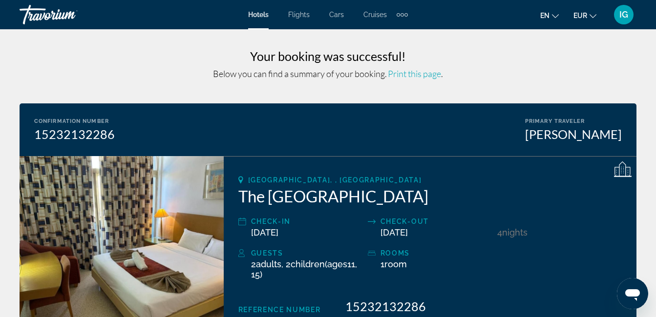
click at [132, 63] on span "Print this page" at bounding box center [414, 73] width 53 height 11
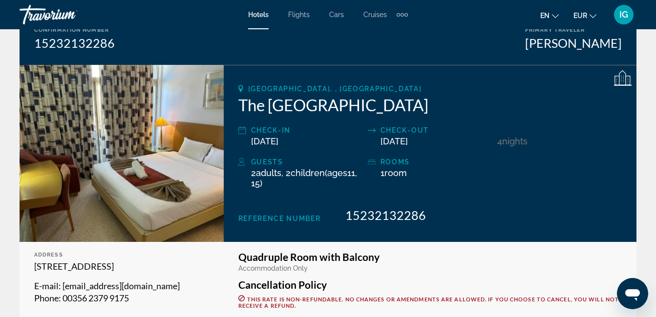
scroll to position [26, 0]
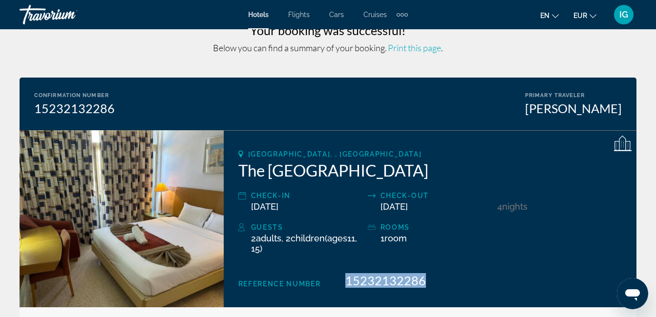
drag, startPoint x: 327, startPoint y: 200, endPoint x: 389, endPoint y: 204, distance: 62.2
click at [132, 63] on div "Reference Number 15232132286" at bounding box center [429, 280] width 383 height 15
drag, startPoint x: 389, startPoint y: 204, endPoint x: 377, endPoint y: 197, distance: 13.8
copy span "15232132286"
drag, startPoint x: 79, startPoint y: 266, endPoint x: 163, endPoint y: 265, distance: 84.0
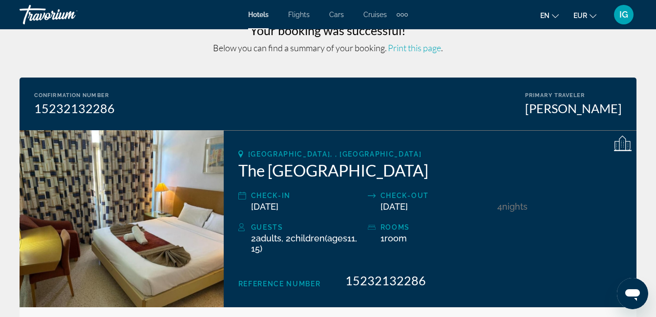
drag, startPoint x: 163, startPoint y: 265, endPoint x: 158, endPoint y: 261, distance: 6.3
copy span "reservations@edrichotn.com"
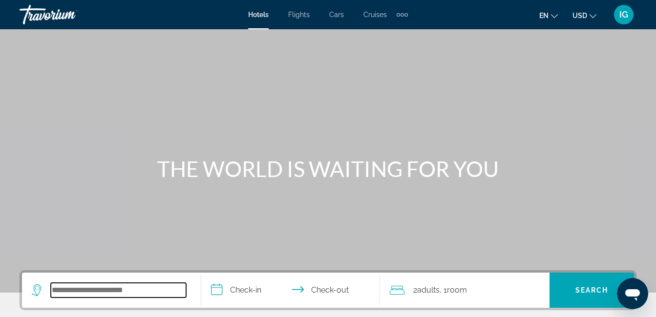
click at [100, 283] on input "Search hotel destination" at bounding box center [118, 290] width 135 height 15
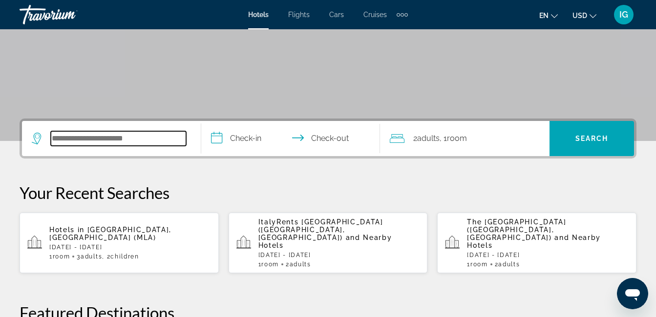
scroll to position [179, 0]
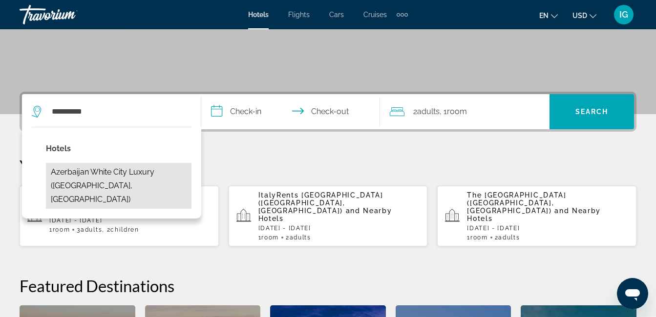
click at [176, 163] on button "Azerbaijan White City luxury ([GEOGRAPHIC_DATA], [GEOGRAPHIC_DATA])" at bounding box center [118, 186] width 145 height 46
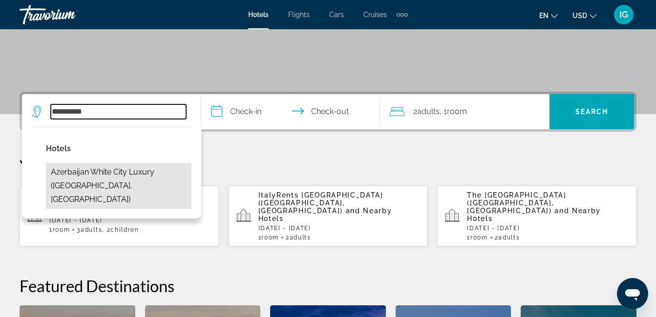
type input "**********"
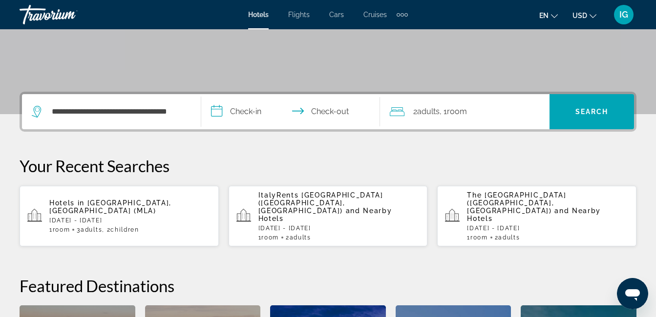
click at [251, 94] on input "**********" at bounding box center [292, 113] width 183 height 38
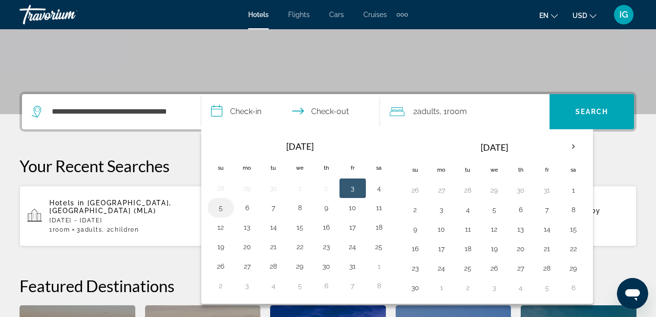
click at [228, 201] on button "5" at bounding box center [221, 208] width 16 height 14
click at [180, 92] on div "**********" at bounding box center [328, 276] width 656 height 369
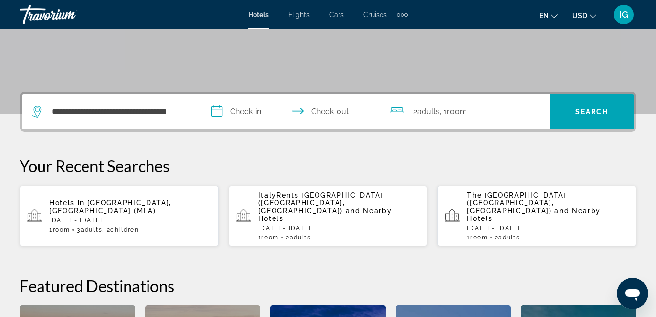
click at [260, 94] on input "**********" at bounding box center [292, 113] width 183 height 38
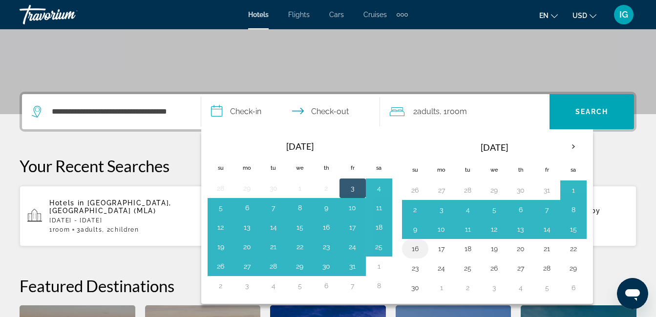
click at [408, 242] on button "16" at bounding box center [415, 249] width 16 height 14
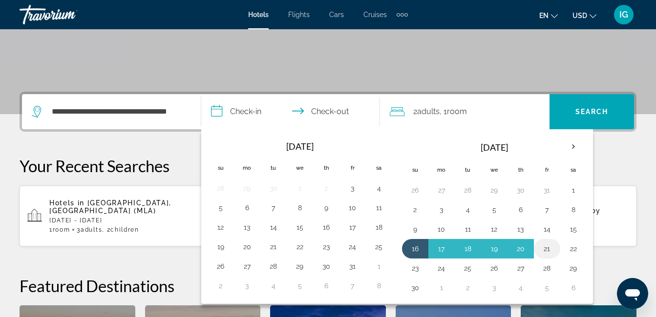
click at [539, 242] on button "21" at bounding box center [547, 249] width 16 height 14
type input "**********"
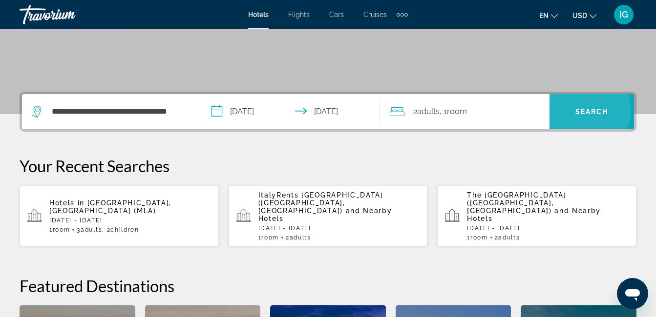
click at [575, 108] on span "Search" at bounding box center [591, 112] width 33 height 8
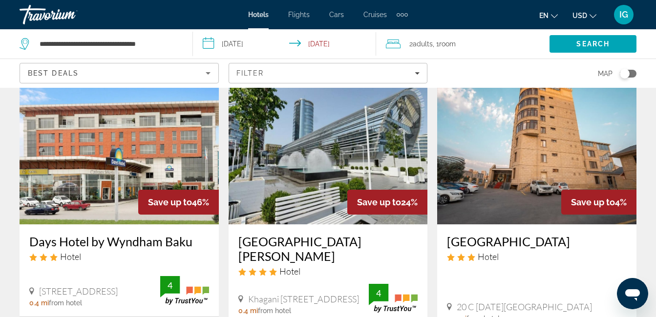
scroll to position [59, 0]
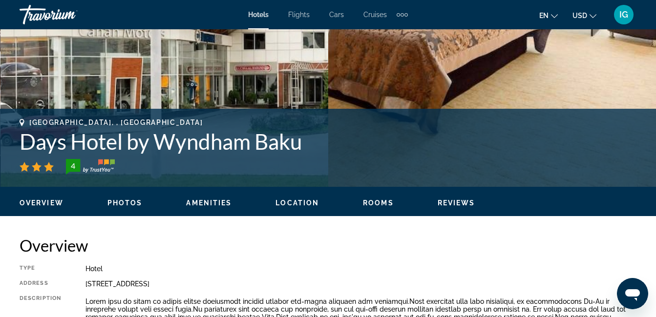
scroll to position [312, 0]
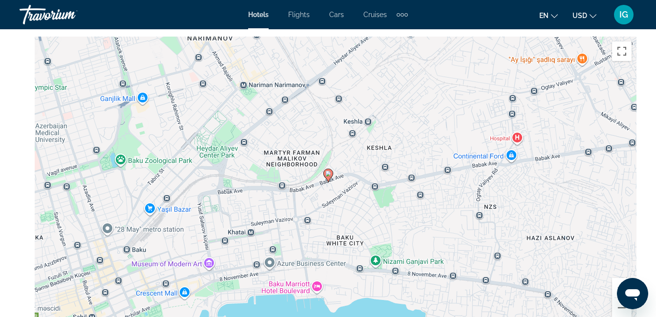
scroll to position [1198, 0]
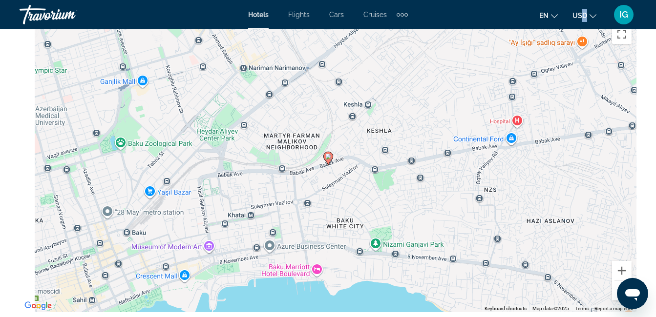
drag, startPoint x: 601, startPoint y: 21, endPoint x: 601, endPoint y: 15, distance: 5.9
click at [601, 15] on mat-toolbar "Hotels Flights Cars Cruises Activities Hotels Flights Cars Cruises Activities e…" at bounding box center [328, 14] width 656 height 29
click at [587, 15] on span "USD" at bounding box center [579, 16] width 15 height 8
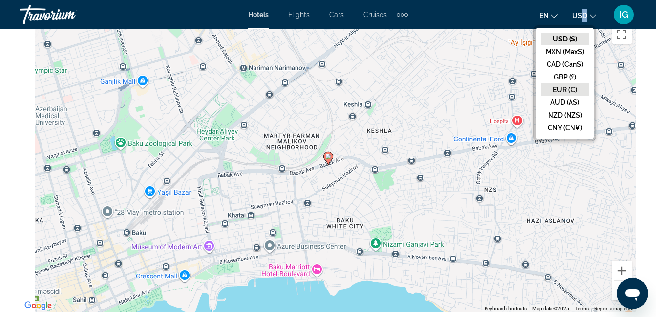
click at [581, 83] on button "EUR (€)" at bounding box center [564, 89] width 48 height 13
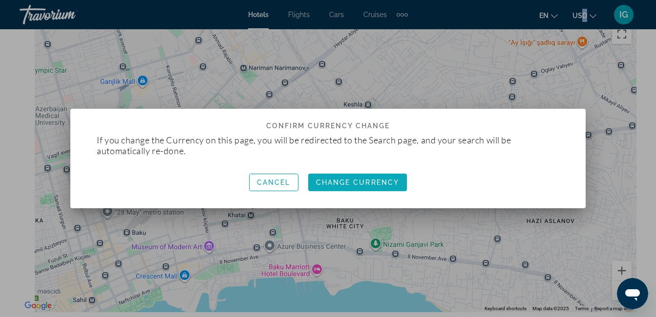
click at [329, 179] on span "Change Currency" at bounding box center [357, 183] width 83 height 8
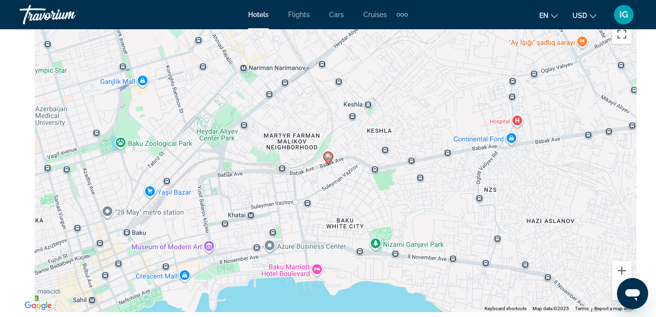
scroll to position [1198, 0]
